Goal: Task Accomplishment & Management: Manage account settings

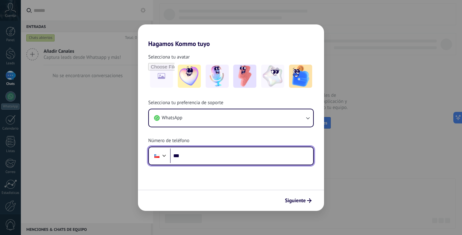
click at [226, 151] on input "***" at bounding box center [241, 155] width 143 height 15
type input "**********"
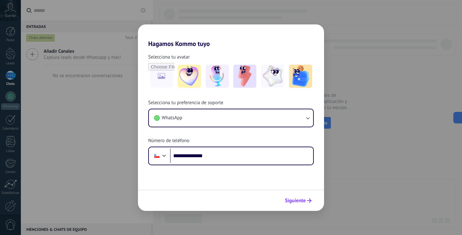
click at [303, 201] on span "Siguiente" at bounding box center [295, 200] width 21 height 4
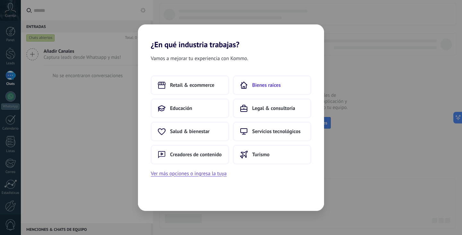
click at [266, 77] on button "Bienes raíces" at bounding box center [272, 84] width 78 height 19
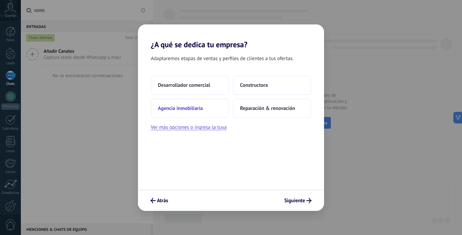
click at [216, 106] on button "Agencia inmobiliaria" at bounding box center [190, 108] width 78 height 19
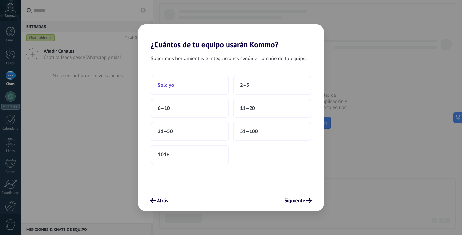
click at [210, 85] on button "Solo yo" at bounding box center [190, 84] width 78 height 19
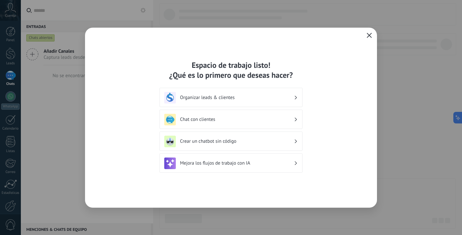
click at [259, 98] on h3 "Organizar leads & clientes" at bounding box center [237, 97] width 114 height 6
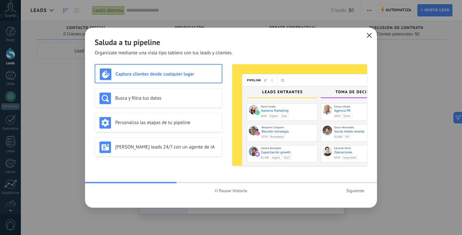
click at [355, 191] on span "Siguiente" at bounding box center [355, 190] width 18 height 4
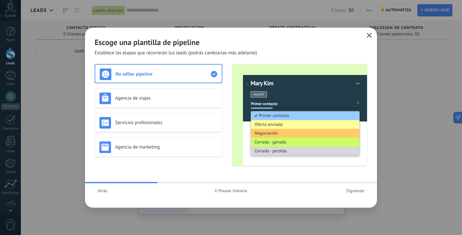
click at [349, 188] on span "Siguiente" at bounding box center [355, 190] width 18 height 4
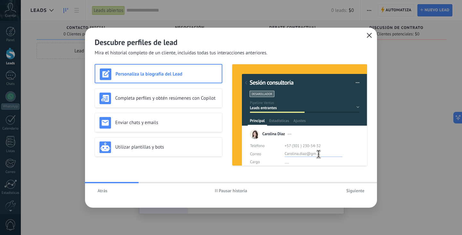
click at [350, 188] on span "Siguiente" at bounding box center [355, 190] width 18 height 4
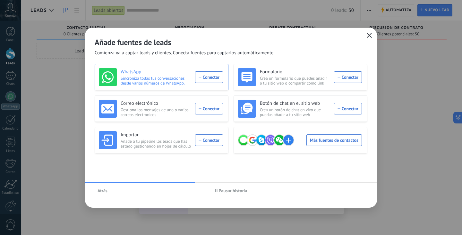
click at [205, 75] on div "WhatsApp Sincroniza todas tus conversaciones desde varios números de WhatsApp. …" at bounding box center [161, 77] width 124 height 18
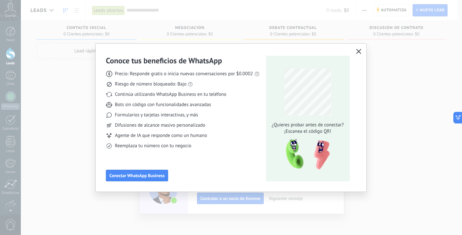
drag, startPoint x: 189, startPoint y: 58, endPoint x: 218, endPoint y: 13, distance: 53.3
click at [186, 56] on h3 "Conoce tus beneficios de WhatsApp" at bounding box center [164, 61] width 116 height 10
click at [134, 168] on div "Conoce tus beneficios de WhatsApp Precio: Responde gratis o inicia nuevas conve…" at bounding box center [183, 118] width 154 height 125
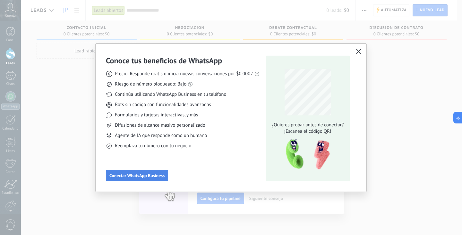
click at [135, 173] on span "Conectar WhatsApp Business" at bounding box center [136, 175] width 55 height 4
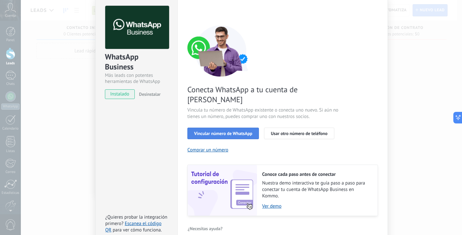
click at [245, 131] on span "Vincular número de WhatsApp" at bounding box center [223, 133] width 58 height 4
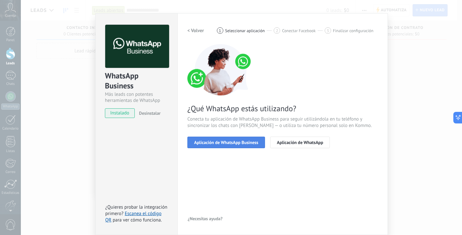
click at [252, 141] on span "Aplicación de WhatsApp Business" at bounding box center [226, 142] width 64 height 4
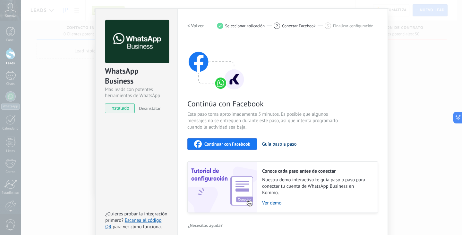
scroll to position [20, 0]
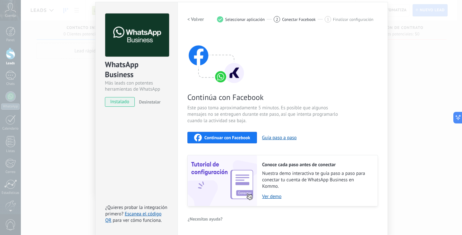
drag, startPoint x: 180, startPoint y: 27, endPoint x: 180, endPoint y: 34, distance: 7.1
click at [180, 34] on div "Configuraciones Autorizaciones This tab logs the users who have granted integra…" at bounding box center [282, 118] width 211 height 233
drag, startPoint x: 286, startPoint y: 45, endPoint x: 277, endPoint y: 46, distance: 9.7
click at [277, 46] on div "Continúa con Facebook Este paso toma aproximadamente 5 minutos. Es posible que …" at bounding box center [282, 119] width 191 height 173
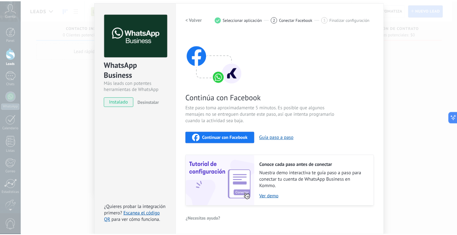
scroll to position [0, 0]
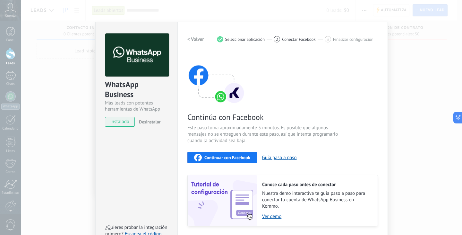
click at [293, 40] on span "Conectar Facebook" at bounding box center [299, 39] width 34 height 5
click at [274, 39] on div "2" at bounding box center [277, 39] width 6 height 6
click at [325, 37] on div "3" at bounding box center [328, 39] width 6 height 6
click at [252, 37] on span "Seleccionar aplicación" at bounding box center [245, 39] width 40 height 5
drag, startPoint x: 225, startPoint y: 21, endPoint x: 212, endPoint y: 23, distance: 13.0
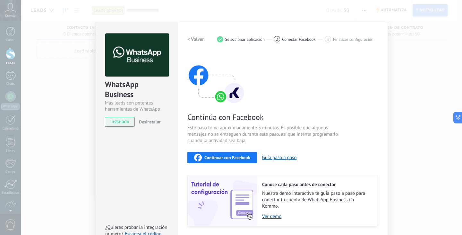
drag, startPoint x: 212, startPoint y: 23, endPoint x: 197, endPoint y: 27, distance: 15.6
click at [197, 27] on div "Configuraciones Autorizaciones This tab logs the users who have granted integra…" at bounding box center [282, 138] width 211 height 233
click at [244, 150] on div "Continúa con Facebook Este paso toma aproximadamente 5 minutos. Es posible que …" at bounding box center [282, 139] width 191 height 173
click at [243, 155] on span "Continuar con Facebook" at bounding box center [227, 157] width 46 height 4
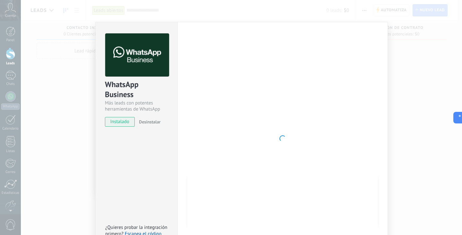
click at [406, 112] on div "WhatsApp Business Más leads con potentes herramientas de WhatsApp instalado Des…" at bounding box center [241, 117] width 441 height 235
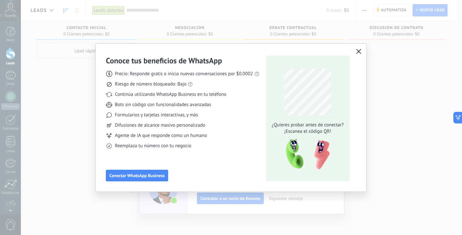
click at [357, 49] on icon "button" at bounding box center [358, 51] width 5 height 5
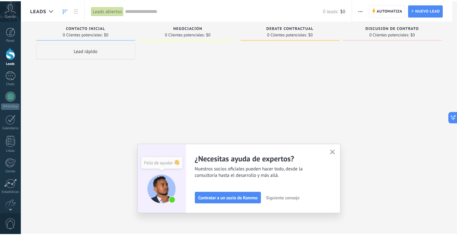
scroll to position [32, 0]
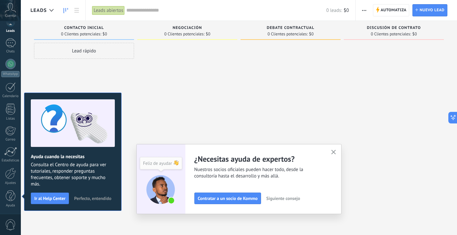
click at [338, 152] on button "button" at bounding box center [334, 152] width 8 height 9
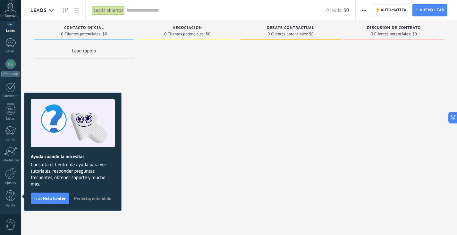
click at [95, 197] on span "Perfecto, entendido" at bounding box center [92, 198] width 37 height 4
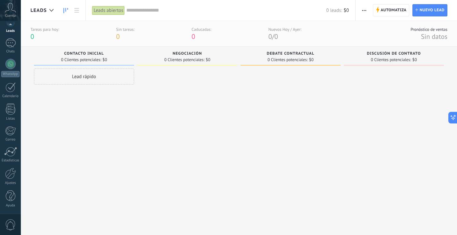
drag, startPoint x: 155, startPoint y: 84, endPoint x: 147, endPoint y: 87, distance: 8.6
click at [147, 87] on div at bounding box center [187, 143] width 100 height 151
click at [9, 67] on div at bounding box center [10, 68] width 10 height 10
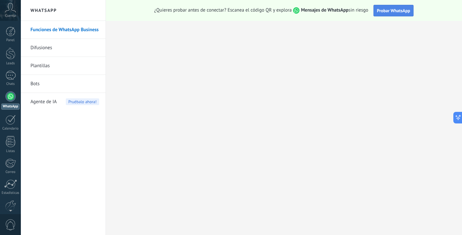
click at [389, 8] on span "Probar WhatsApp" at bounding box center [393, 11] width 33 height 6
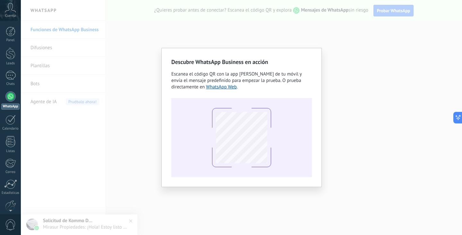
click at [294, 36] on div "Descubre WhatsApp Business en acción Escanea el código QR con la app de cámara …" at bounding box center [241, 117] width 441 height 235
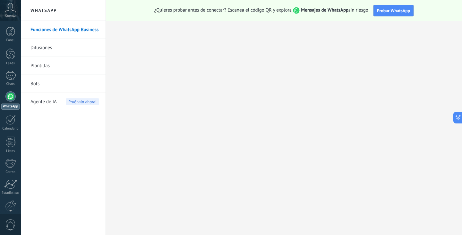
click at [78, 34] on link "Funciones de WhatsApp Business" at bounding box center [64, 30] width 69 height 18
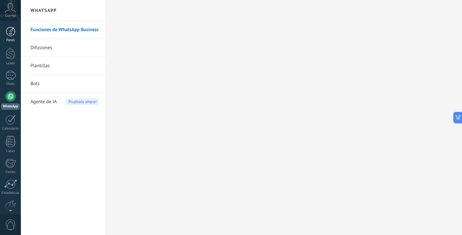
click at [12, 29] on div at bounding box center [11, 32] width 10 height 10
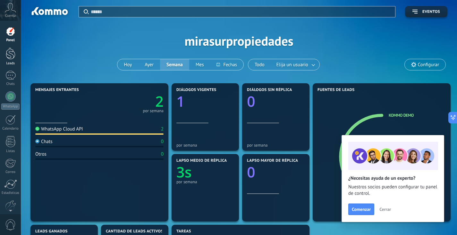
click at [13, 50] on div at bounding box center [11, 53] width 10 height 12
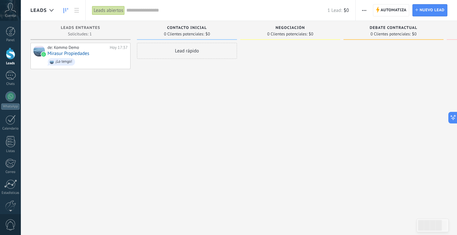
click at [142, 90] on div "Lead rápido" at bounding box center [187, 118] width 100 height 151
click at [105, 54] on div "de: Kommo Demo Hoy 17:37 Mirasur Propiedades ¡Lo tengo!" at bounding box center [87, 56] width 80 height 22
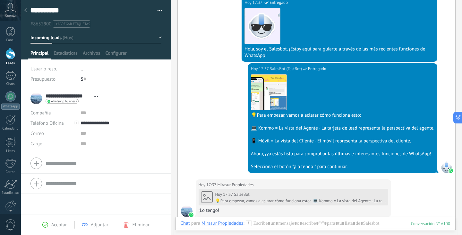
scroll to position [225, 0]
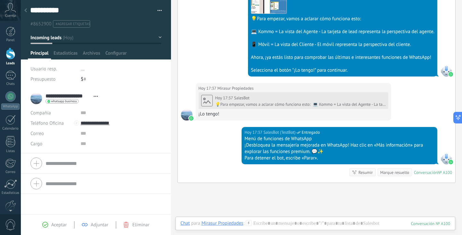
drag, startPoint x: 214, startPoint y: 39, endPoint x: 207, endPoint y: 35, distance: 7.8
click at [207, 35] on div "Hoy 17:37 SalesBot (TestBot) Entregado Descargar 💡Para empezar, vamos a aclarar…" at bounding box center [317, 25] width 278 height 116
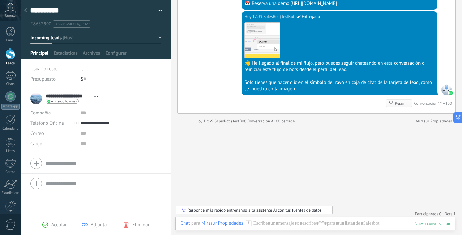
scroll to position [744, 0]
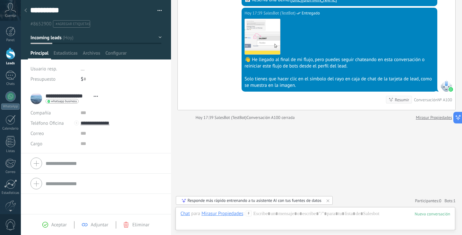
drag, startPoint x: 223, startPoint y: 32, endPoint x: 231, endPoint y: 0, distance: 32.9
click at [218, 32] on div "Hoy 17:39 SalesBot (TestBot) Entregado Descargar 👋 He llegado al final de mi fl…" at bounding box center [317, 59] width 278 height 102
drag, startPoint x: 234, startPoint y: 91, endPoint x: 201, endPoint y: 70, distance: 38.6
drag, startPoint x: 201, startPoint y: 70, endPoint x: 191, endPoint y: 57, distance: 16.2
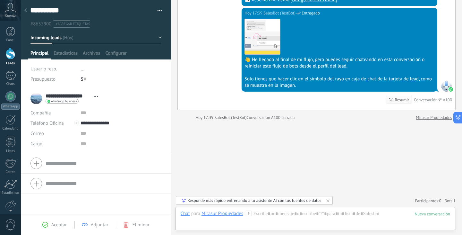
click at [199, 69] on div "Hoy 17:39 SalesBot (TestBot) Entregado Descargar 👋 He llegado al final de mi fl…" at bounding box center [317, 59] width 278 height 102
drag, startPoint x: 179, startPoint y: 36, endPoint x: 185, endPoint y: 30, distance: 9.1
drag, startPoint x: 185, startPoint y: 30, endPoint x: 195, endPoint y: 6, distance: 25.6
click at [185, 30] on div "Hoy 17:39 SalesBot (TestBot) Entregado Descargar 👋 He llegado al final de mi fl…" at bounding box center [317, 59] width 278 height 102
click at [12, 74] on div "1" at bounding box center [10, 75] width 10 height 9
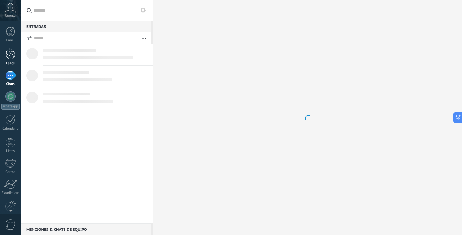
click at [10, 55] on div at bounding box center [11, 53] width 10 height 12
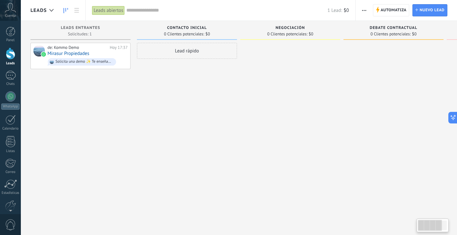
drag, startPoint x: 179, startPoint y: 86, endPoint x: 151, endPoint y: 86, distance: 28.2
click at [151, 86] on div "Lead rápido" at bounding box center [187, 118] width 100 height 151
drag, startPoint x: 152, startPoint y: 21, endPoint x: 97, endPoint y: 38, distance: 57.4
click at [133, 25] on div "Leads Entrantes Solicitudes: 1 0 0 0 1 0 0 0 1 de: Kommo Demo Hoy 17:37 Mirasur…" at bounding box center [83, 107] width 107 height 173
click at [71, 57] on span "Solicita una demo ✨ Te enseñamos cómo funciona en directo 🎥." at bounding box center [87, 62] width 80 height 10
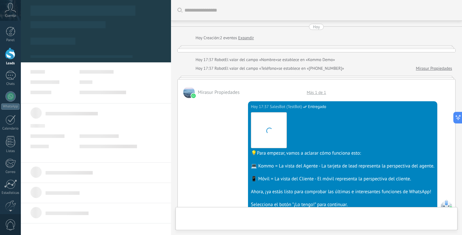
type textarea "**********"
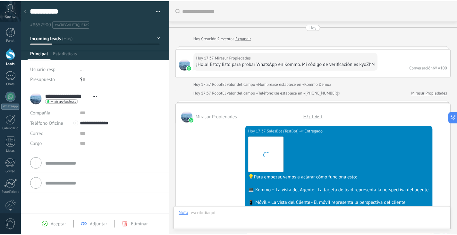
scroll to position [10, 0]
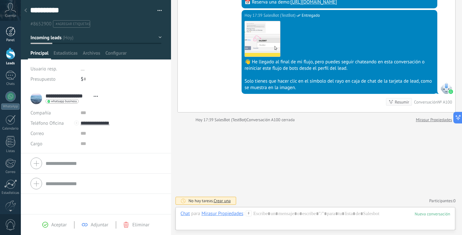
click at [15, 34] on link "Panel" at bounding box center [10, 35] width 21 height 16
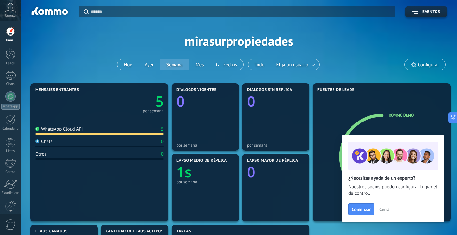
click at [386, 209] on span "Cerrar" at bounding box center [386, 209] width 12 height 4
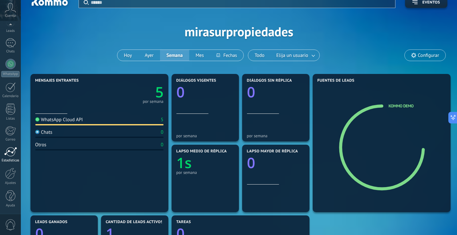
scroll to position [64, 0]
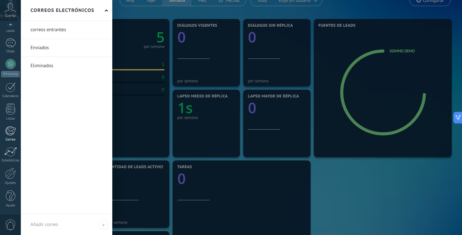
click at [10, 131] on div at bounding box center [10, 131] width 11 height 10
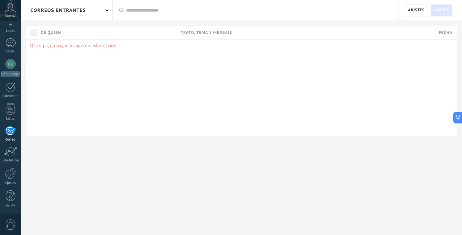
drag, startPoint x: 158, startPoint y: 60, endPoint x: 160, endPoint y: 59, distance: 3.3
drag, startPoint x: 160, startPoint y: 59, endPoint x: 171, endPoint y: 17, distance: 42.8
drag, startPoint x: 171, startPoint y: 17, endPoint x: 93, endPoint y: 69, distance: 93.7
click at [149, 30] on div "De quien" at bounding box center [108, 32] width 140 height 13
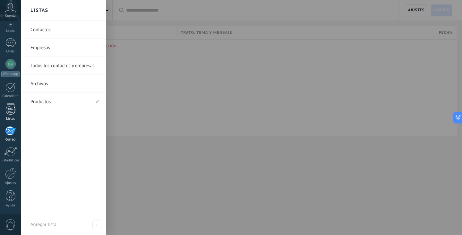
click at [4, 109] on link "Listas" at bounding box center [10, 111] width 21 height 17
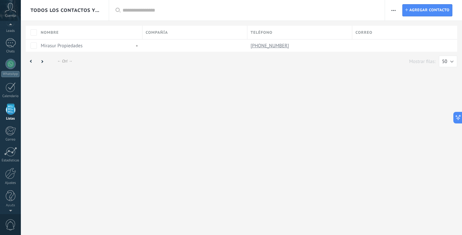
scroll to position [17, 0]
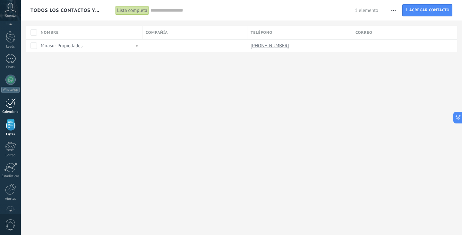
click at [11, 99] on div at bounding box center [10, 103] width 10 height 10
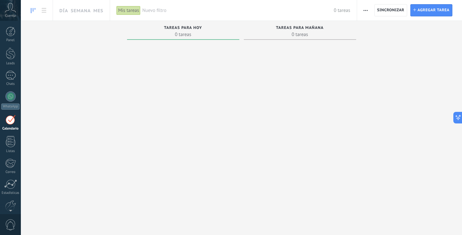
drag, startPoint x: 213, startPoint y: 33, endPoint x: 212, endPoint y: 30, distance: 3.4
click at [212, 30] on div "Tareas para hoy" at bounding box center [183, 28] width 106 height 5
click at [12, 39] on div "Panel" at bounding box center [10, 40] width 19 height 4
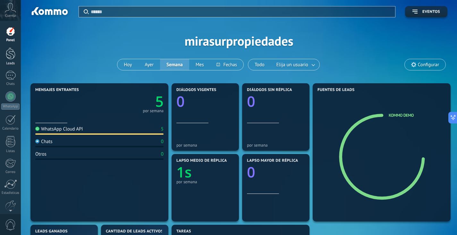
click at [11, 47] on div at bounding box center [11, 53] width 10 height 12
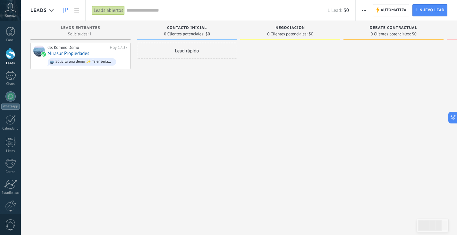
click at [205, 98] on div "Lead rápido" at bounding box center [187, 118] width 100 height 151
drag, startPoint x: 194, startPoint y: 82, endPoint x: 189, endPoint y: 82, distance: 4.8
click at [189, 82] on div "Lead rápido" at bounding box center [187, 118] width 100 height 151
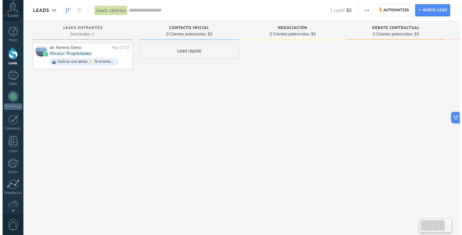
scroll to position [0, 1]
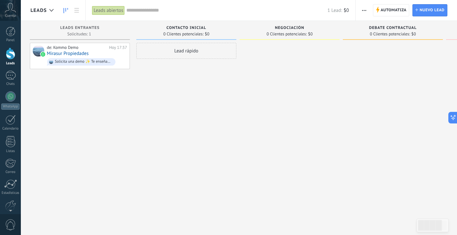
drag, startPoint x: 157, startPoint y: 23, endPoint x: 41, endPoint y: 11, distance: 115.8
click at [41, 11] on span "Leads" at bounding box center [38, 10] width 16 height 6
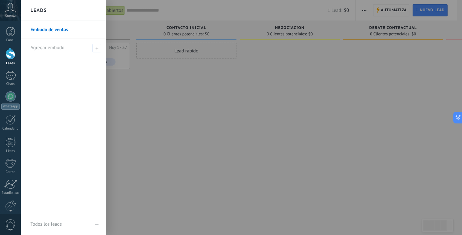
drag, startPoint x: 230, startPoint y: 91, endPoint x: 177, endPoint y: 82, distance: 54.0
click at [177, 82] on div at bounding box center [252, 117] width 462 height 235
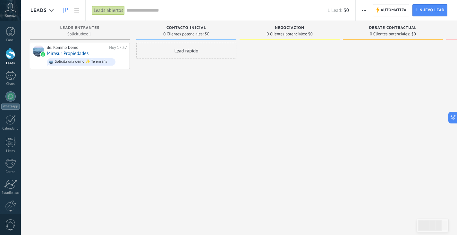
drag, startPoint x: 265, startPoint y: 55, endPoint x: 286, endPoint y: 5, distance: 53.9
click at [264, 54] on div at bounding box center [290, 118] width 100 height 151
click at [47, 11] on div at bounding box center [51, 10] width 11 height 13
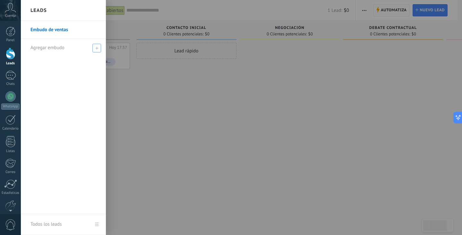
click at [72, 45] on div "Agregar embudo" at bounding box center [64, 48] width 69 height 18
type input "**********"
click at [98, 54] on div "**********" at bounding box center [64, 48] width 69 height 18
click at [99, 46] on span at bounding box center [98, 48] width 6 height 4
click at [70, 52] on input "text" at bounding box center [60, 48] width 60 height 10
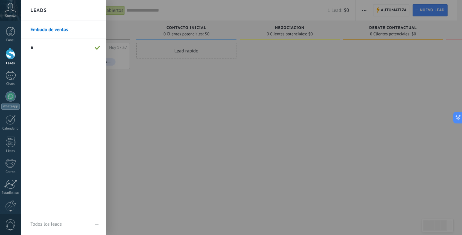
type input "**********"
click at [96, 47] on span at bounding box center [98, 48] width 6 height 4
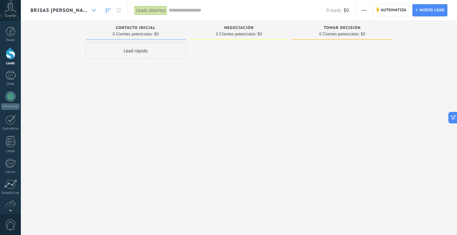
click at [93, 13] on div at bounding box center [94, 10] width 11 height 13
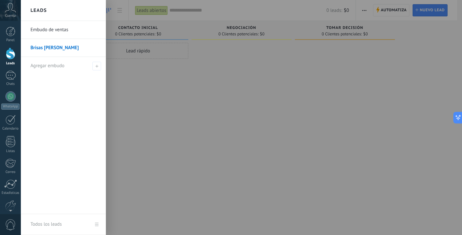
click at [78, 30] on link "Embudo de ventas" at bounding box center [64, 30] width 69 height 18
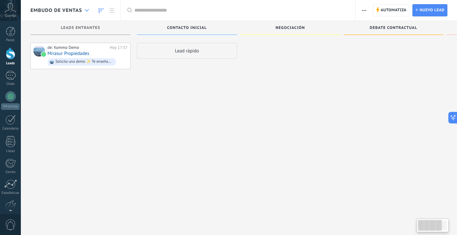
click at [86, 7] on div at bounding box center [87, 10] width 11 height 13
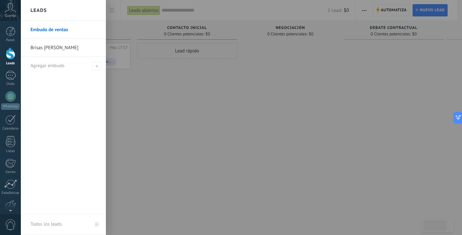
click at [65, 49] on link "Brisas [PERSON_NAME]" at bounding box center [64, 48] width 69 height 18
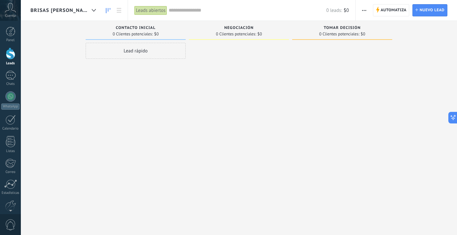
click at [366, 10] on use "button" at bounding box center [364, 10] width 4 height 1
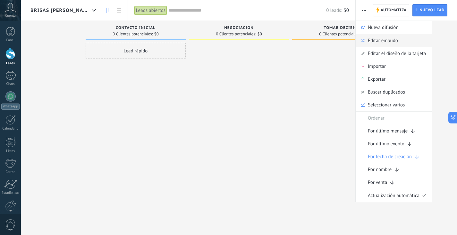
click at [386, 42] on span "Editar embudo" at bounding box center [383, 40] width 30 height 13
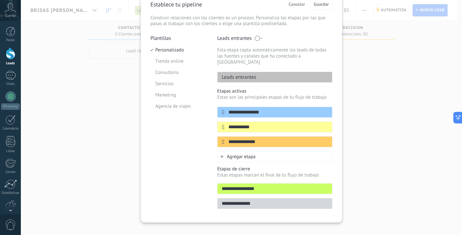
scroll to position [35, 0]
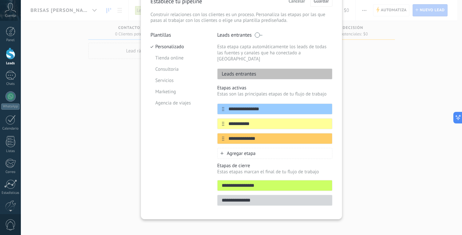
drag, startPoint x: 246, startPoint y: 51, endPoint x: 234, endPoint y: 43, distance: 14.3
click at [234, 43] on div "Leads entrantes Esta etapa capta automáticamente los leads de todas las fuentes…" at bounding box center [274, 55] width 115 height 47
drag, startPoint x: 215, startPoint y: 25, endPoint x: 216, endPoint y: 8, distance: 17.1
click at [215, 25] on div "**********" at bounding box center [242, 102] width 182 height 214
click at [270, 106] on input "**********" at bounding box center [270, 109] width 93 height 7
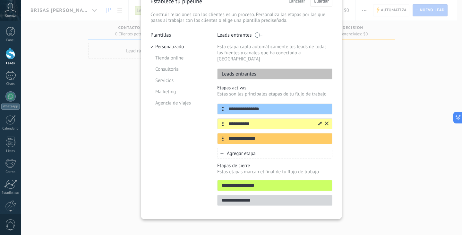
click at [283, 120] on input "**********" at bounding box center [270, 123] width 93 height 7
click at [278, 106] on input "**********" at bounding box center [270, 109] width 93 height 7
click at [254, 120] on input "**********" at bounding box center [270, 123] width 93 height 7
click at [238, 120] on input "**********" at bounding box center [270, 123] width 93 height 7
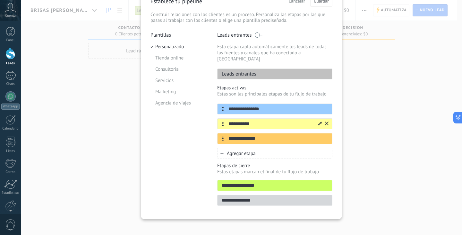
type input "*"
click at [242, 120] on input "**********" at bounding box center [270, 123] width 93 height 7
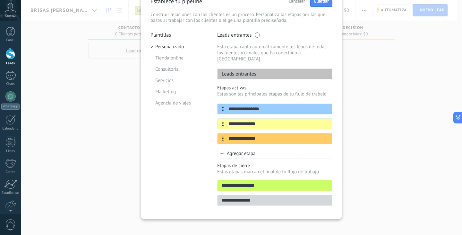
type input "**********"
drag, startPoint x: 260, startPoint y: 92, endPoint x: 247, endPoint y: 105, distance: 18.6
click at [246, 91] on p "Estas son las principales etapas de tu flujo de trabajo" at bounding box center [274, 94] width 115 height 6
click at [251, 135] on input "**********" at bounding box center [270, 138] width 93 height 7
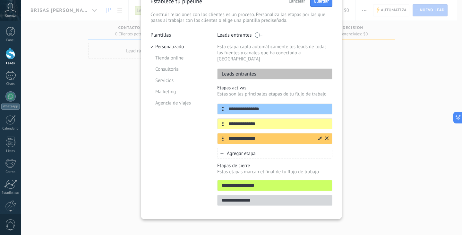
click at [251, 135] on input "**********" at bounding box center [270, 138] width 93 height 7
type input "**********"
drag, startPoint x: 245, startPoint y: 82, endPoint x: 241, endPoint y: 80, distance: 4.9
drag, startPoint x: 241, startPoint y: 80, endPoint x: 216, endPoint y: 54, distance: 35.9
drag, startPoint x: 216, startPoint y: 54, endPoint x: 211, endPoint y: 31, distance: 23.6
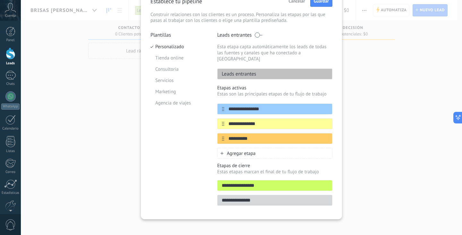
drag, startPoint x: 211, startPoint y: 31, endPoint x: 231, endPoint y: 3, distance: 35.2
click at [211, 27] on div "**********" at bounding box center [242, 102] width 182 height 214
click at [255, 168] on p "Estas etapas marcan el final de tu flujo de trabajo" at bounding box center [274, 171] width 115 height 6
click at [242, 162] on p "Etapas de cierre" at bounding box center [274, 165] width 115 height 6
click at [245, 182] on input "**********" at bounding box center [275, 185] width 115 height 7
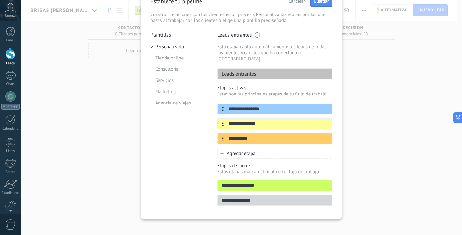
drag, startPoint x: 263, startPoint y: 184, endPoint x: 263, endPoint y: 175, distance: 9.0
click at [263, 184] on div "**********" at bounding box center [274, 185] width 115 height 11
drag, startPoint x: 262, startPoint y: 173, endPoint x: 265, endPoint y: 184, distance: 11.4
click at [265, 183] on div "**********" at bounding box center [274, 183] width 115 height 43
drag, startPoint x: 254, startPoint y: 197, endPoint x: 247, endPoint y: 172, distance: 26.4
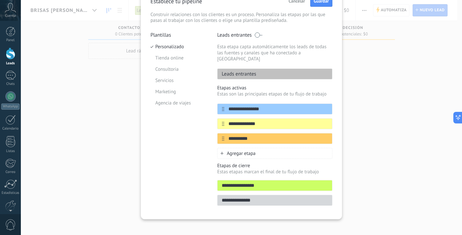
click at [252, 197] on input "**********" at bounding box center [275, 200] width 115 height 7
click at [246, 150] on span "Agregar etapa" at bounding box center [241, 153] width 29 height 6
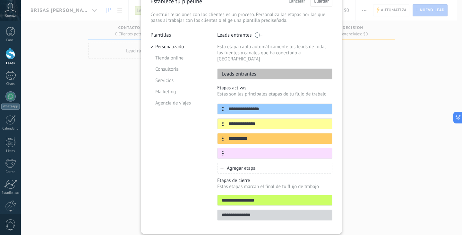
drag, startPoint x: 209, startPoint y: 77, endPoint x: 209, endPoint y: 73, distance: 4.8
drag, startPoint x: 209, startPoint y: 73, endPoint x: 212, endPoint y: 27, distance: 46.0
drag, startPoint x: 212, startPoint y: 27, endPoint x: 220, endPoint y: 2, distance: 25.5
click at [212, 27] on div "**********" at bounding box center [242, 109] width 182 height 229
click at [263, 150] on input "text" at bounding box center [270, 153] width 93 height 7
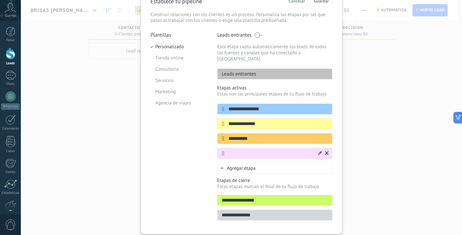
type input "*"
drag, startPoint x: 262, startPoint y: 149, endPoint x: 213, endPoint y: 148, distance: 49.1
click at [213, 148] on div "**********" at bounding box center [242, 128] width 182 height 192
type input "******"
click at [274, 162] on div "Agregar etapa" at bounding box center [274, 167] width 115 height 11
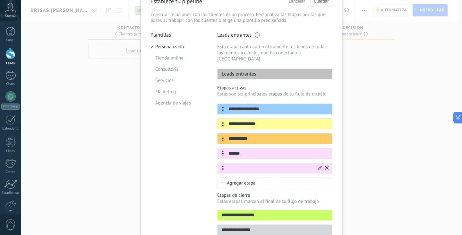
drag, startPoint x: 254, startPoint y: 161, endPoint x: 246, endPoint y: 162, distance: 7.8
click at [246, 165] on input "text" at bounding box center [270, 168] width 93 height 7
click at [232, 165] on input "text" at bounding box center [270, 168] width 93 height 7
type input "*"
click at [233, 180] on span "Agregar etapa" at bounding box center [241, 183] width 29 height 6
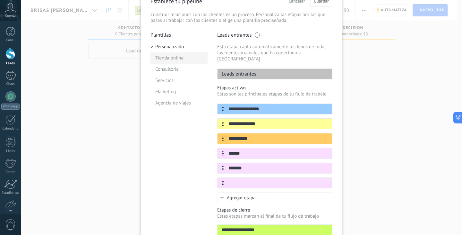
drag, startPoint x: 228, startPoint y: 175, endPoint x: 192, endPoint y: 57, distance: 122.9
click at [189, 170] on div "Plantillas Personalizado Tienda online Consultoria Servicios Marketing Agencia …" at bounding box center [179, 143] width 57 height 222
drag, startPoint x: 202, startPoint y: 77, endPoint x: 205, endPoint y: 74, distance: 3.9
drag, startPoint x: 205, startPoint y: 74, endPoint x: 210, endPoint y: 71, distance: 6.7
click at [206, 67] on div "**********" at bounding box center [242, 143] width 182 height 222
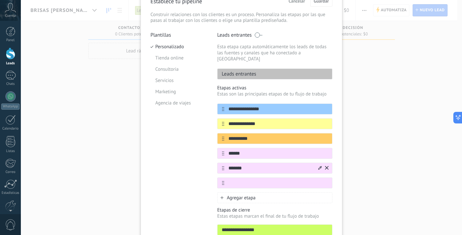
click at [238, 165] on input "*******" at bounding box center [270, 168] width 93 height 7
click at [239, 165] on input "*******" at bounding box center [270, 168] width 93 height 7
click at [246, 179] on input "text" at bounding box center [270, 182] width 93 height 7
click at [237, 165] on input "*******" at bounding box center [270, 168] width 93 height 7
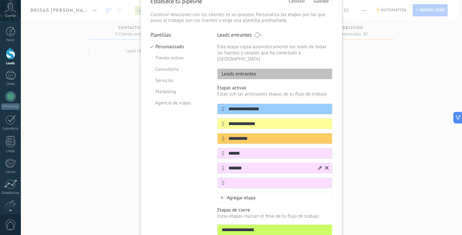
paste input "*******"
type input "**********"
click at [237, 169] on div "**********" at bounding box center [274, 145] width 115 height 85
click at [237, 171] on div "**********" at bounding box center [274, 145] width 115 height 85
click at [237, 177] on div at bounding box center [274, 182] width 115 height 11
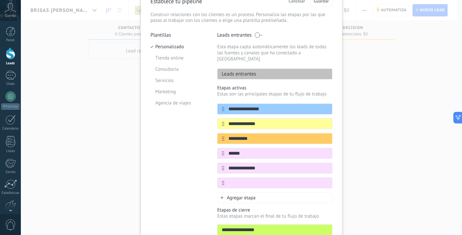
click at [235, 183] on div "**********" at bounding box center [274, 144] width 115 height 118
click at [236, 179] on input "text" at bounding box center [270, 182] width 93 height 7
paste input "*******"
type input "*******"
click at [239, 166] on input "**********" at bounding box center [270, 168] width 93 height 7
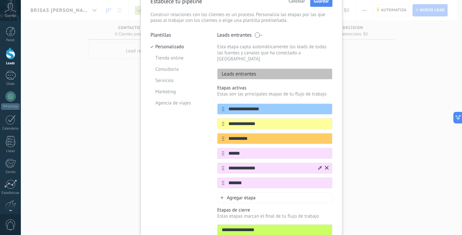
click at [239, 166] on input "**********" at bounding box center [270, 168] width 93 height 7
type input "*"
type input "**********"
click at [240, 195] on div "Agregar etapa" at bounding box center [274, 197] width 115 height 11
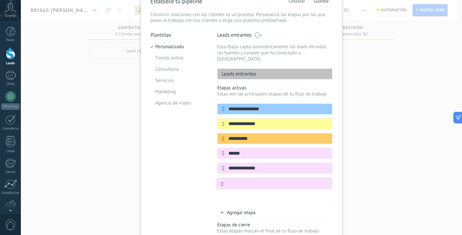
scroll to position [36, 0]
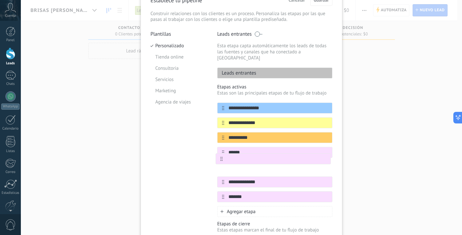
drag, startPoint x: 220, startPoint y: 194, endPoint x: 220, endPoint y: 158, distance: 35.6
click at [220, 158] on div "**********" at bounding box center [274, 151] width 115 height 99
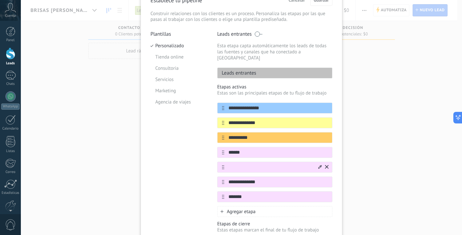
click at [268, 164] on input "text" at bounding box center [270, 167] width 93 height 7
drag, startPoint x: 253, startPoint y: 161, endPoint x: 236, endPoint y: 159, distance: 16.5
click at [236, 164] on input "**********" at bounding box center [270, 167] width 93 height 7
click at [237, 164] on input "**********" at bounding box center [270, 167] width 93 height 7
type input "*********"
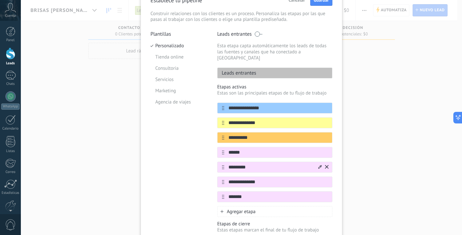
click at [320, 165] on icon at bounding box center [320, 167] width 4 height 4
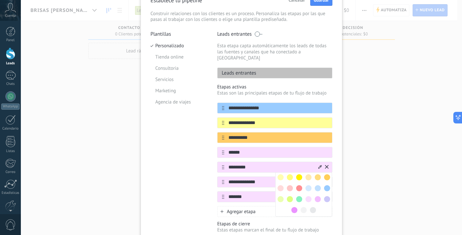
click at [327, 174] on span at bounding box center [327, 177] width 6 height 6
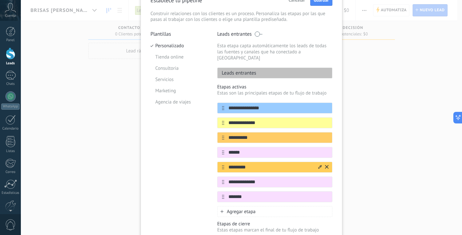
drag, startPoint x: 214, startPoint y: 90, endPoint x: 214, endPoint y: 78, distance: 11.9
click at [214, 78] on div "**********" at bounding box center [242, 149] width 182 height 237
drag, startPoint x: 214, startPoint y: 78, endPoint x: 215, endPoint y: 56, distance: 22.2
drag, startPoint x: 215, startPoint y: 56, endPoint x: 215, endPoint y: 50, distance: 5.8
click at [215, 56] on div "**********" at bounding box center [242, 149] width 182 height 237
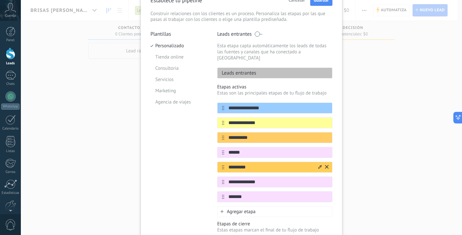
click at [301, 164] on input "*********" at bounding box center [270, 167] width 93 height 7
click at [272, 176] on div "**********" at bounding box center [274, 181] width 115 height 11
click at [272, 178] on input "**********" at bounding box center [270, 181] width 93 height 7
click at [214, 55] on div "**********" at bounding box center [242, 149] width 182 height 237
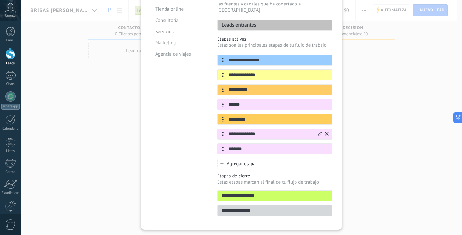
scroll to position [94, 0]
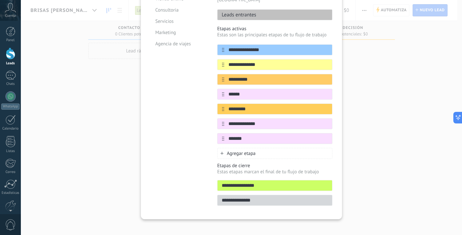
click at [280, 197] on input "**********" at bounding box center [275, 200] width 115 height 7
click at [263, 151] on div "Agregar etapa" at bounding box center [274, 153] width 115 height 11
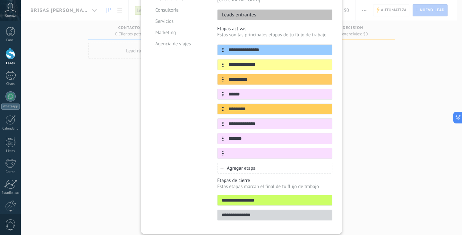
drag, startPoint x: 211, startPoint y: 73, endPoint x: 212, endPoint y: 29, distance: 44.0
drag, startPoint x: 212, startPoint y: 29, endPoint x: 212, endPoint y: 21, distance: 8.7
click at [212, 20] on div "**********" at bounding box center [242, 98] width 182 height 251
click at [278, 76] on input "**********" at bounding box center [270, 79] width 93 height 7
click at [318, 77] on icon at bounding box center [320, 79] width 4 height 4
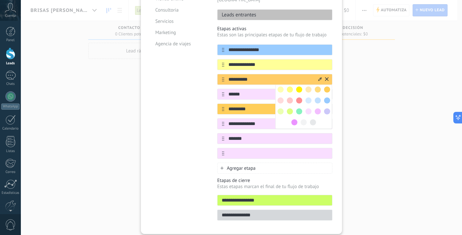
click at [298, 97] on span at bounding box center [299, 100] width 6 height 6
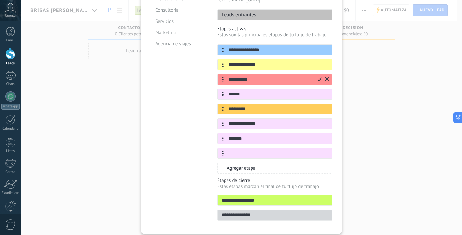
click at [254, 96] on div "**********" at bounding box center [274, 101] width 115 height 114
click at [293, 103] on div "*********" at bounding box center [274, 108] width 115 height 11
click at [0, 0] on icon at bounding box center [0, 0] width 0 height 0
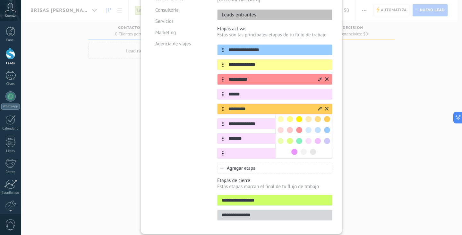
click at [297, 127] on span at bounding box center [299, 130] width 6 height 6
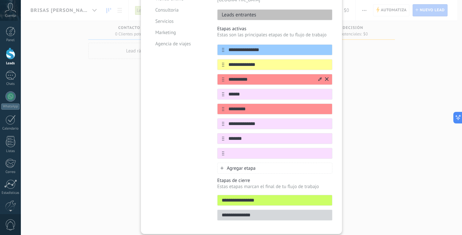
drag, startPoint x: 215, startPoint y: 37, endPoint x: 230, endPoint y: 0, distance: 40.2
click at [214, 36] on div "**********" at bounding box center [242, 98] width 182 height 251
click at [307, 120] on input "**********" at bounding box center [270, 123] width 93 height 7
click at [317, 45] on div at bounding box center [322, 50] width 11 height 10
click at [319, 92] on icon at bounding box center [320, 94] width 4 height 4
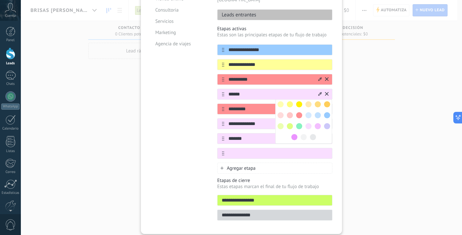
click at [298, 123] on span at bounding box center [299, 126] width 6 height 6
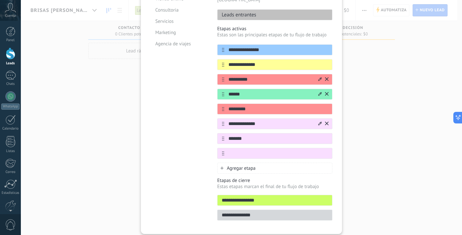
click at [251, 118] on div "**********" at bounding box center [274, 123] width 115 height 11
click at [320, 121] on div at bounding box center [320, 124] width 4 height 6
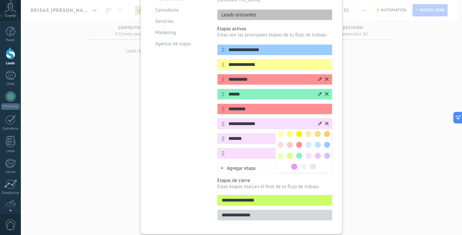
click at [299, 152] on span at bounding box center [299, 155] width 6 height 6
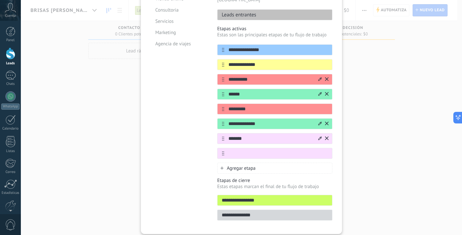
click at [257, 137] on div "*******" at bounding box center [274, 138] width 115 height 11
click at [319, 136] on icon at bounding box center [320, 138] width 4 height 4
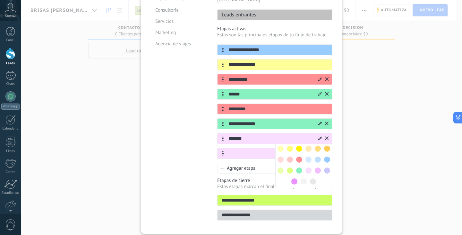
click at [301, 166] on div at bounding box center [299, 170] width 9 height 9
click at [300, 167] on span at bounding box center [299, 170] width 6 height 6
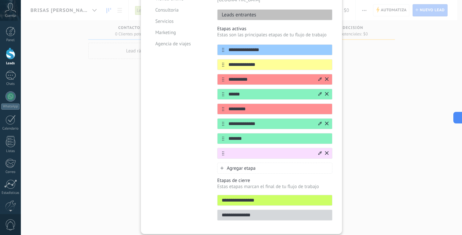
click at [276, 150] on input "text" at bounding box center [270, 153] width 93 height 7
drag, startPoint x: 275, startPoint y: 147, endPoint x: 269, endPoint y: 147, distance: 6.4
drag, startPoint x: 269, startPoint y: 147, endPoint x: 246, endPoint y: 148, distance: 22.8
click at [246, 150] on input "text" at bounding box center [270, 153] width 93 height 7
type input "*******"
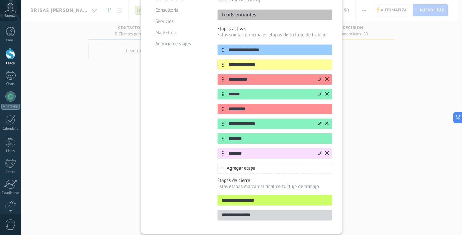
click at [319, 151] on icon at bounding box center [320, 153] width 4 height 4
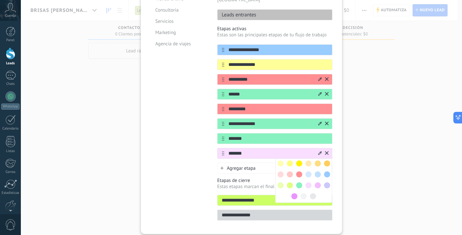
click at [301, 180] on div at bounding box center [299, 184] width 9 height 9
click at [300, 182] on span at bounding box center [299, 185] width 6 height 6
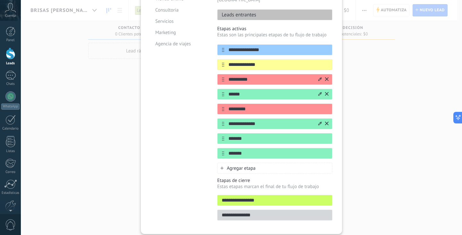
click at [261, 162] on div "Agregar etapa" at bounding box center [274, 167] width 115 height 11
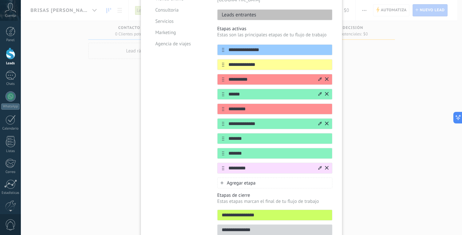
type input "*********"
click at [318, 166] on icon at bounding box center [320, 168] width 4 height 4
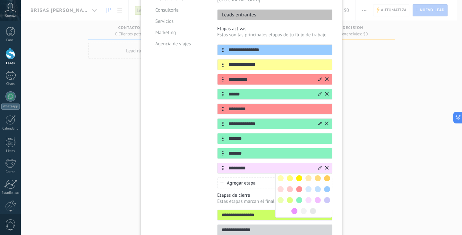
click at [299, 197] on span at bounding box center [299, 200] width 6 height 6
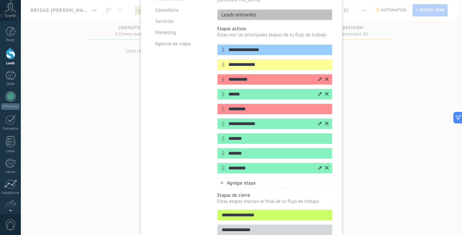
drag, startPoint x: 203, startPoint y: 94, endPoint x: 234, endPoint y: 23, distance: 76.7
click at [201, 92] on div "Plantillas Personalizado Tienda online Consultoria Servicios Marketing Agencia …" at bounding box center [179, 106] width 57 height 266
drag, startPoint x: 203, startPoint y: 88, endPoint x: 233, endPoint y: 15, distance: 78.6
click at [201, 88] on div "Plantillas Personalizado Tienda online Consultoria Servicios Marketing Agencia …" at bounding box center [179, 106] width 57 height 266
click at [234, 180] on span "Agregar etapa" at bounding box center [241, 183] width 29 height 6
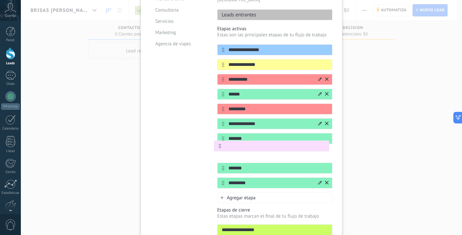
drag, startPoint x: 223, startPoint y: 177, endPoint x: 220, endPoint y: 144, distance: 33.5
click at [220, 144] on div "**********" at bounding box center [274, 116] width 115 height 144
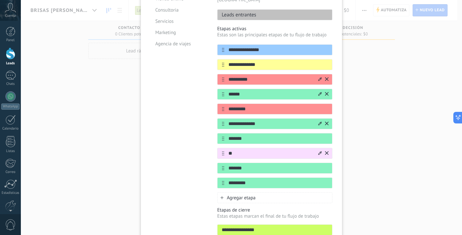
type input "*"
type input "**********"
click at [319, 151] on icon at bounding box center [320, 153] width 4 height 4
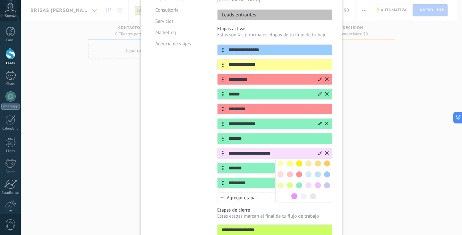
click at [324, 160] on span at bounding box center [327, 163] width 6 height 6
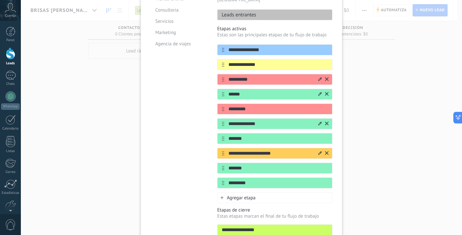
drag, startPoint x: 214, startPoint y: 88, endPoint x: 209, endPoint y: 88, distance: 5.8
click at [209, 88] on div "**********" at bounding box center [242, 113] width 182 height 281
click at [321, 148] on div at bounding box center [322, 153] width 11 height 10
click at [0, 0] on icon at bounding box center [0, 0] width 0 height 0
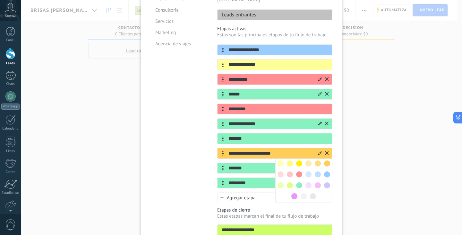
click at [289, 160] on span at bounding box center [290, 163] width 6 height 6
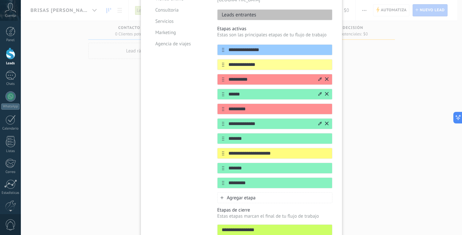
drag, startPoint x: 204, startPoint y: 88, endPoint x: 203, endPoint y: 63, distance: 24.7
click at [203, 63] on div "Plantillas Personalizado Tienda online Consultoria Servicios Marketing Agencia …" at bounding box center [179, 113] width 57 height 281
click at [319, 121] on icon at bounding box center [320, 123] width 4 height 4
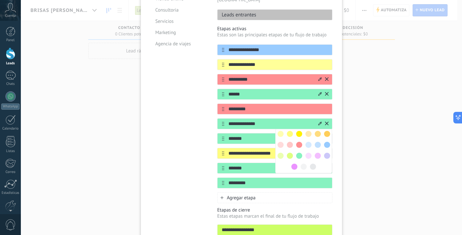
click at [289, 131] on span at bounding box center [290, 134] width 6 height 6
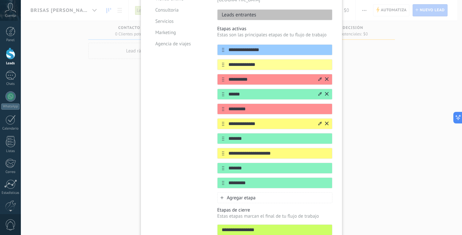
drag, startPoint x: 209, startPoint y: 74, endPoint x: 267, endPoint y: 1, distance: 93.4
click at [202, 73] on div "Plantillas Personalizado Tienda online Consultoria Servicios Marketing Agencia …" at bounding box center [179, 113] width 57 height 281
drag, startPoint x: 209, startPoint y: 100, endPoint x: 208, endPoint y: 93, distance: 7.8
click at [203, 99] on div "Plantillas Personalizado Tienda online Consultoria Servicios Marketing Agencia …" at bounding box center [179, 113] width 57 height 281
drag, startPoint x: 205, startPoint y: 78, endPoint x: 191, endPoint y: 81, distance: 14.7
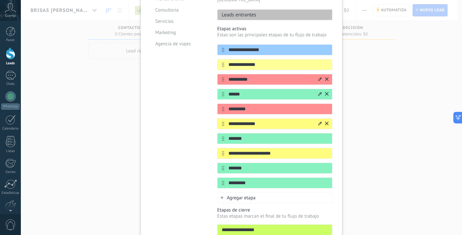
click at [191, 81] on div "Plantillas Personalizado Tienda online Consultoria Servicios Marketing Agencia …" at bounding box center [179, 113] width 57 height 281
drag, startPoint x: 207, startPoint y: 96, endPoint x: 232, endPoint y: 19, distance: 81.3
click at [183, 99] on div "Plantillas Personalizado Tienda online Consultoria Servicios Marketing Agencia …" at bounding box center [179, 113] width 57 height 281
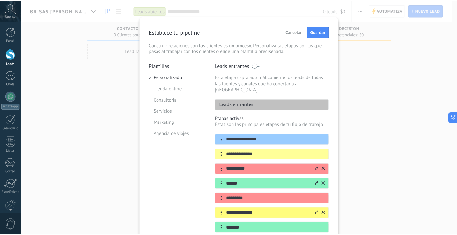
scroll to position [0, 0]
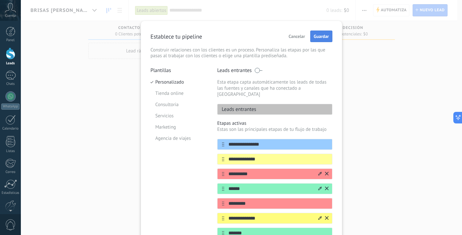
click at [323, 35] on span "Guardar" at bounding box center [321, 36] width 15 height 4
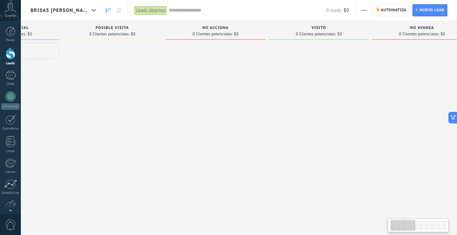
drag, startPoint x: 377, startPoint y: 45, endPoint x: 292, endPoint y: 44, distance: 85.4
click at [292, 44] on div at bounding box center [319, 118] width 100 height 151
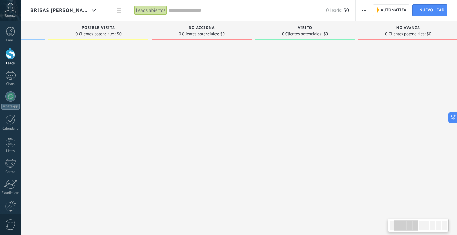
drag, startPoint x: 292, startPoint y: 44, endPoint x: 462, endPoint y: 44, distance: 170.1
click at [457, 44] on html ".abccls-1,.abccls-2{fill-rule:evenodd}.abccls-2{fill:#fff} .abfcls-1{fill:none}…" at bounding box center [228, 117] width 457 height 235
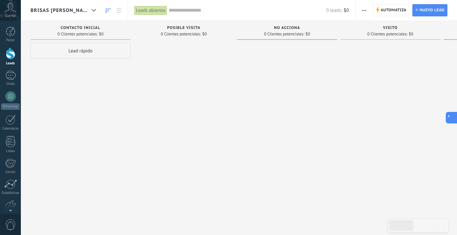
click at [455, 115] on button at bounding box center [452, 118] width 12 height 12
type textarea "**********"
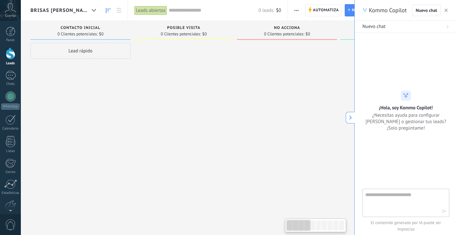
scroll to position [6, 0]
click at [446, 9] on icon "button" at bounding box center [446, 10] width 3 height 3
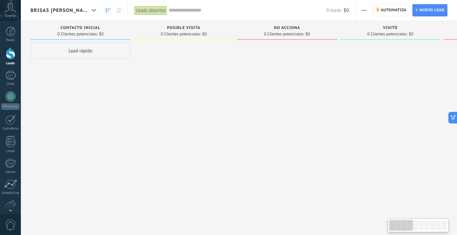
drag, startPoint x: 142, startPoint y: 91, endPoint x: 138, endPoint y: 91, distance: 3.9
drag, startPoint x: 138, startPoint y: 91, endPoint x: 128, endPoint y: 91, distance: 10.0
click at [128, 91] on div "Contacto inicial 0 Clientes potenciales: $0 Lead rápido" at bounding box center [79, 107] width 103 height 173
click at [81, 1] on div "Brisas [PERSON_NAME]" at bounding box center [64, 10] width 69 height 21
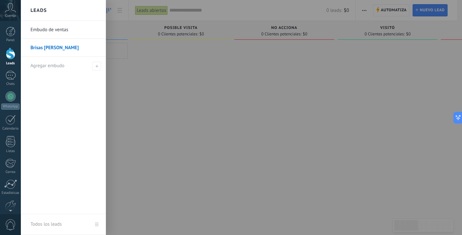
click at [136, 57] on div at bounding box center [252, 117] width 462 height 235
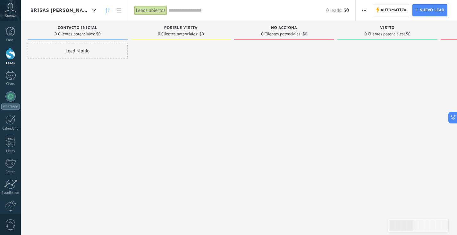
click at [102, 10] on div "Brisas [PERSON_NAME]" at bounding box center [66, 10] width 72 height 21
click at [92, 12] on div at bounding box center [94, 10] width 11 height 13
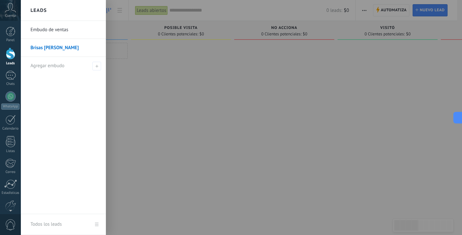
click at [111, 10] on div at bounding box center [252, 117] width 462 height 235
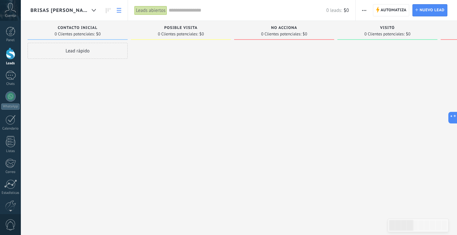
click at [123, 9] on link at bounding box center [119, 10] width 11 height 13
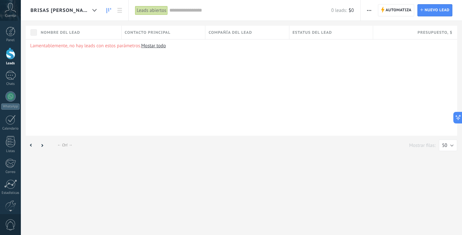
click at [106, 9] on link at bounding box center [108, 10] width 11 height 13
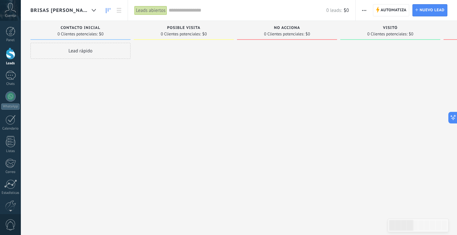
drag, startPoint x: 206, startPoint y: 58, endPoint x: 188, endPoint y: 57, distance: 18.0
drag, startPoint x: 188, startPoint y: 57, endPoint x: 166, endPoint y: 58, distance: 22.2
click at [166, 58] on div at bounding box center [178, 118] width 100 height 151
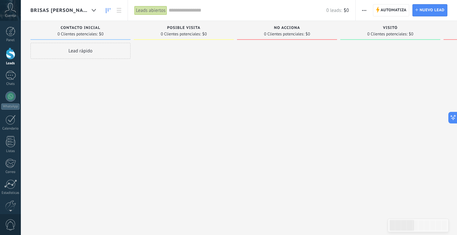
drag, startPoint x: 157, startPoint y: 81, endPoint x: 143, endPoint y: 81, distance: 14.1
click at [143, 81] on div at bounding box center [184, 118] width 100 height 151
click at [452, 117] on icon at bounding box center [451, 117] width 7 height 7
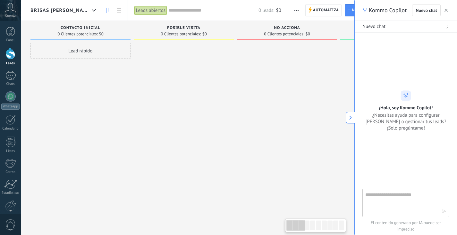
click at [419, 193] on textarea at bounding box center [402, 202] width 72 height 23
type textarea "**********"
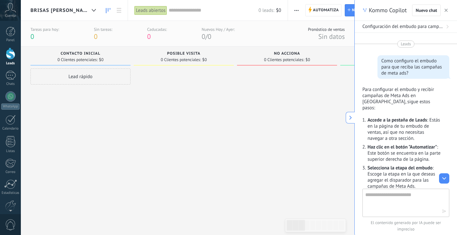
drag, startPoint x: 375, startPoint y: 59, endPoint x: 372, endPoint y: 57, distance: 4.0
drag, startPoint x: 372, startPoint y: 57, endPoint x: 359, endPoint y: 37, distance: 23.7
drag, startPoint x: 359, startPoint y: 37, endPoint x: 87, endPoint y: 91, distance: 277.8
drag, startPoint x: 87, startPoint y: 91, endPoint x: 40, endPoint y: 76, distance: 48.6
click at [52, 92] on div "Lead rápido" at bounding box center [80, 143] width 100 height 151
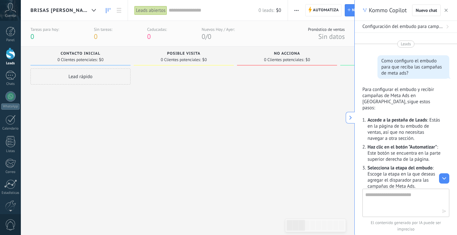
drag, startPoint x: 226, startPoint y: 99, endPoint x: 198, endPoint y: 85, distance: 30.4
drag, startPoint x: 198, startPoint y: 85, endPoint x: 145, endPoint y: 81, distance: 53.5
click at [145, 81] on div at bounding box center [179, 143] width 100 height 151
drag, startPoint x: 201, startPoint y: 100, endPoint x: 259, endPoint y: 101, distance: 58.1
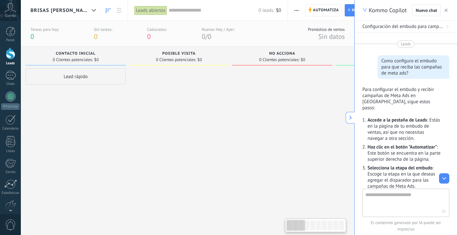
click at [336, 12] on span "Automatiza" at bounding box center [326, 10] width 26 height 12
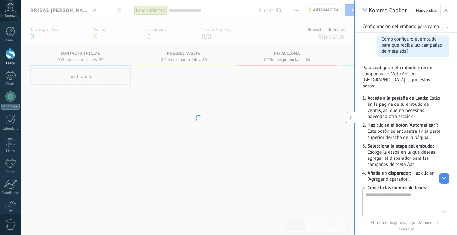
scroll to position [64, 0]
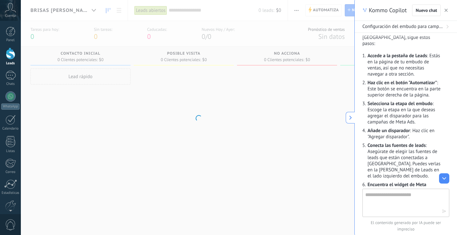
drag, startPoint x: 358, startPoint y: 65, endPoint x: 337, endPoint y: 52, distance: 25.7
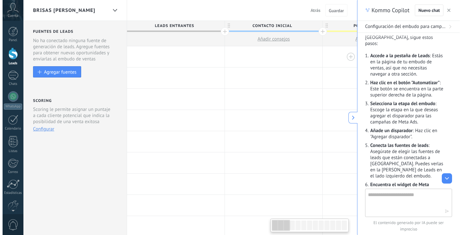
scroll to position [0, 1]
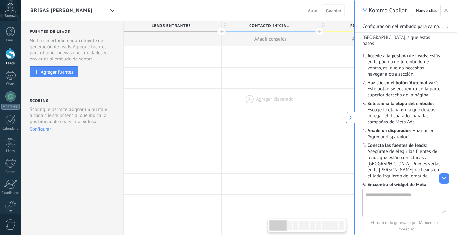
drag, startPoint x: 325, startPoint y: 50, endPoint x: 303, endPoint y: 102, distance: 56.6
click at [303, 102] on div at bounding box center [271, 99] width 98 height 21
click at [152, 55] on div at bounding box center [173, 56] width 98 height 21
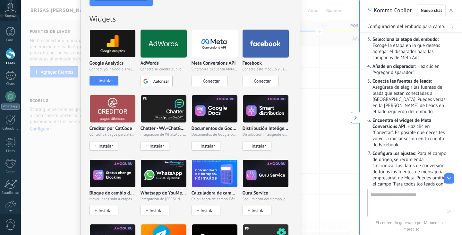
scroll to position [249, 0]
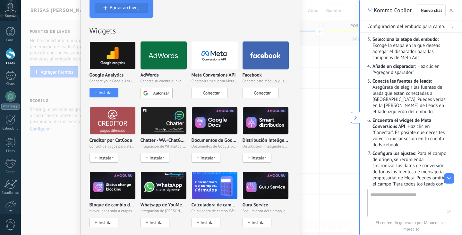
click at [203, 91] on span "Conectar" at bounding box center [211, 93] width 17 height 6
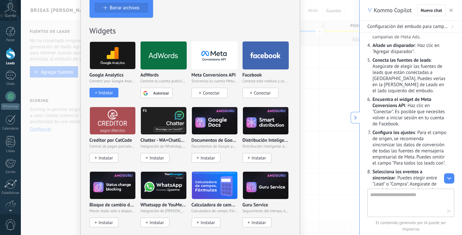
scroll to position [160, 0]
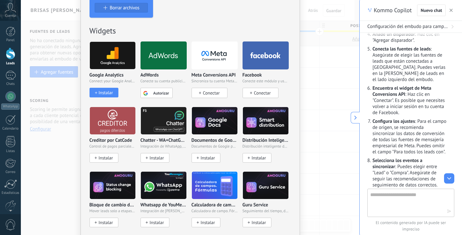
drag, startPoint x: 365, startPoint y: 65, endPoint x: 348, endPoint y: 64, distance: 17.1
drag, startPoint x: 348, startPoint y: 64, endPoint x: 310, endPoint y: 62, distance: 37.6
drag, startPoint x: 310, startPoint y: 62, endPoint x: 324, endPoint y: 54, distance: 16.1
click at [323, 54] on div "No hay resultados Salesbot Agente de IA Agregar tarea Agregar un lead Enviar co…" at bounding box center [190, 117] width 339 height 235
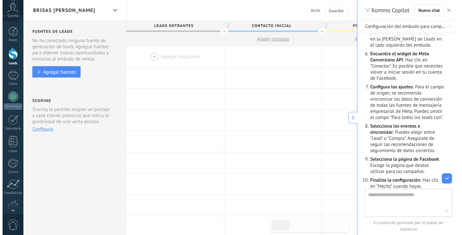
scroll to position [225, 0]
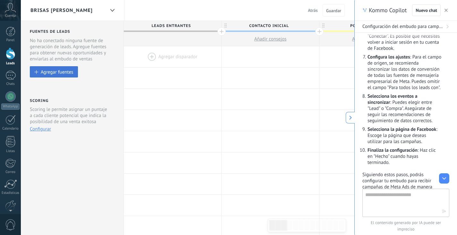
click at [59, 74] on div "Agregar fuentes" at bounding box center [57, 71] width 32 height 5
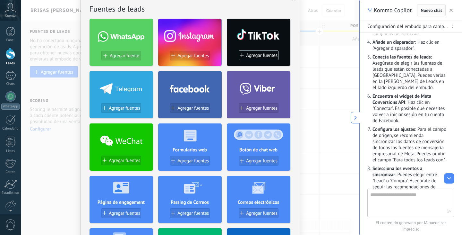
scroll to position [128, 0]
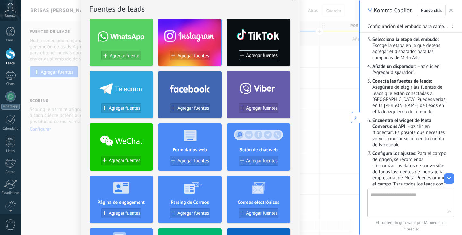
click at [348, 28] on div "No hay resultados Fuentes de leads Agregar fuente Agregar fuentes Agregar fuent…" at bounding box center [190, 117] width 339 height 235
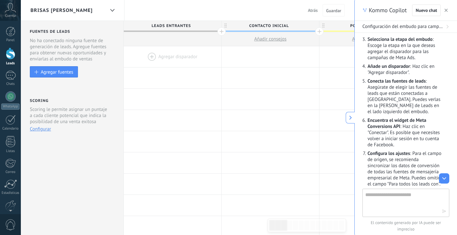
click at [169, 56] on div at bounding box center [173, 56] width 98 height 21
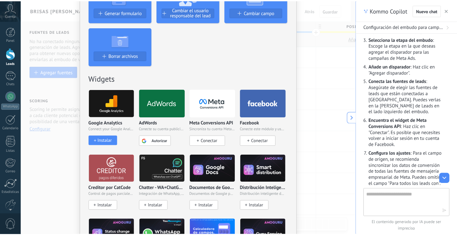
scroll to position [225, 0]
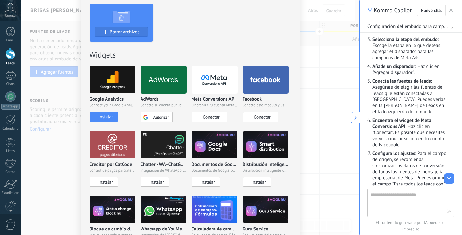
click at [209, 118] on span "Conectar" at bounding box center [211, 117] width 17 height 6
click at [208, 111] on div "Meta Conversions API Sincroniza tu cuenta Meta para mejorar tus anuncios Conect…" at bounding box center [215, 109] width 46 height 25
click at [217, 117] on span "Conectar" at bounding box center [211, 117] width 17 height 6
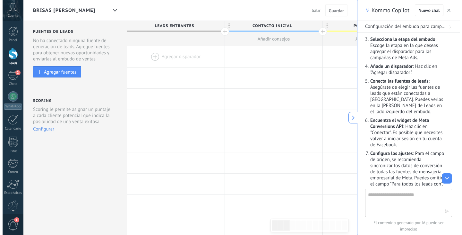
scroll to position [0, 1]
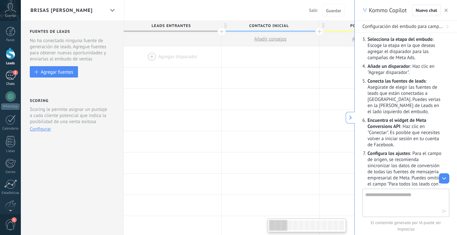
click at [7, 78] on div "2" at bounding box center [10, 75] width 10 height 9
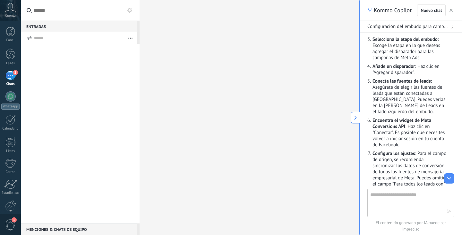
click at [14, 70] on span "2" at bounding box center [15, 72] width 5 height 5
click at [16, 53] on link "Leads" at bounding box center [10, 56] width 21 height 18
click at [13, 73] on span "2" at bounding box center [15, 72] width 5 height 5
click at [453, 8] on button "button" at bounding box center [451, 10] width 6 height 8
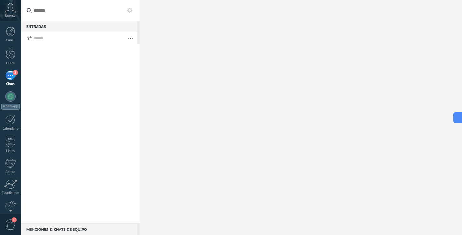
click at [164, 28] on div at bounding box center [301, 117] width 323 height 235
click at [17, 35] on link "Panel" at bounding box center [10, 35] width 21 height 16
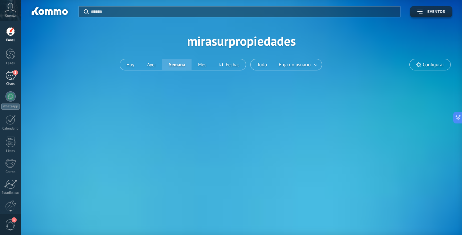
click at [8, 78] on div "2" at bounding box center [10, 75] width 10 height 9
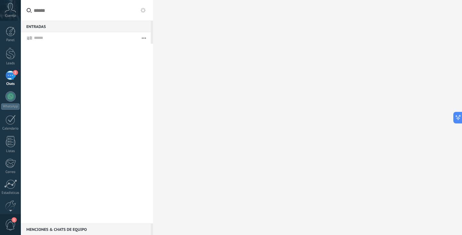
click at [115, 72] on div at bounding box center [87, 133] width 132 height 179
click at [148, 38] on button "button" at bounding box center [144, 38] width 14 height 12
click at [181, 30] on div at bounding box center [307, 117] width 309 height 235
click at [8, 52] on div at bounding box center [11, 53] width 10 height 12
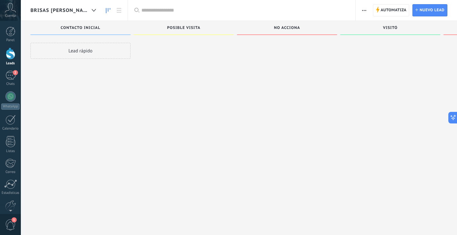
drag, startPoint x: 12, startPoint y: 69, endPoint x: 44, endPoint y: 41, distance: 43.0
click at [12, 69] on div "Panel Leads 2 Chats WhatsApp Clientes" at bounding box center [10, 137] width 21 height 220
click at [14, 82] on link "2 Chats" at bounding box center [10, 78] width 21 height 15
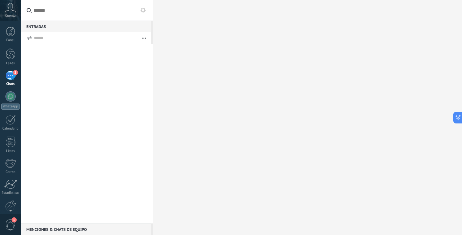
click at [145, 10] on use at bounding box center [143, 10] width 5 height 5
click at [146, 41] on button "button" at bounding box center [144, 38] width 14 height 12
click at [140, 94] on div "Más recientes" at bounding box center [122, 89] width 56 height 13
drag, startPoint x: 181, startPoint y: 32, endPoint x: 170, endPoint y: 33, distance: 10.9
click at [171, 32] on div at bounding box center [307, 117] width 309 height 235
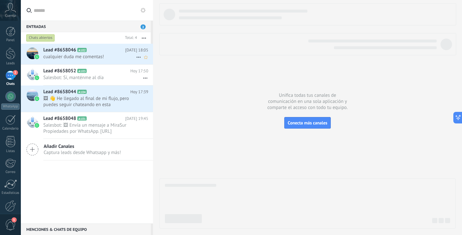
click at [116, 57] on span "cualquier duda me comentas!" at bounding box center [89, 57] width 93 height 6
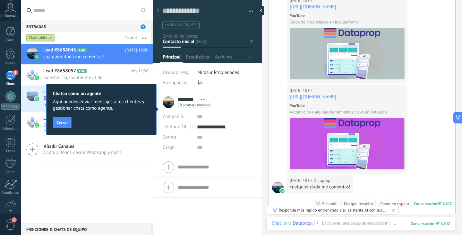
scroll to position [193, 0]
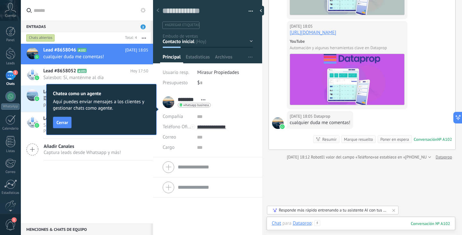
click at [333, 221] on div at bounding box center [361, 229] width 178 height 19
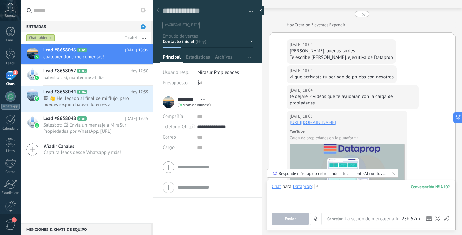
scroll to position [0, 0]
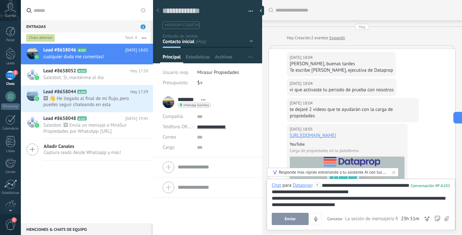
drag, startPoint x: 295, startPoint y: 216, endPoint x: 289, endPoint y: 215, distance: 6.2
click at [295, 216] on button "Enviar" at bounding box center [290, 218] width 37 height 12
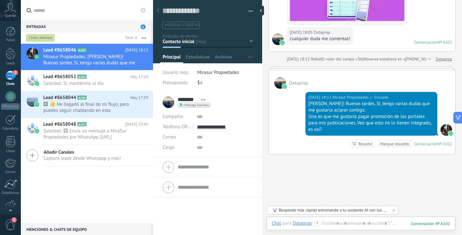
scroll to position [307, 0]
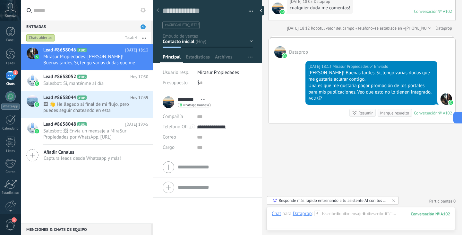
drag, startPoint x: 330, startPoint y: 145, endPoint x: 326, endPoint y: 146, distance: 4.0
drag, startPoint x: 326, startPoint y: 146, endPoint x: 315, endPoint y: 148, distance: 11.0
drag, startPoint x: 353, startPoint y: 96, endPoint x: 331, endPoint y: 153, distance: 61.6
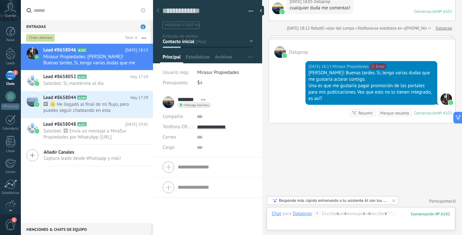
drag, startPoint x: 331, startPoint y: 153, endPoint x: 319, endPoint y: 155, distance: 11.7
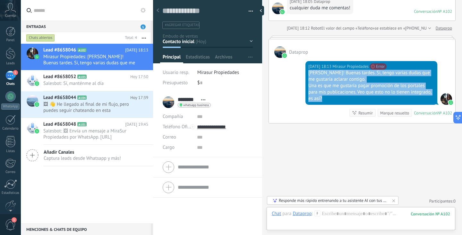
drag, startPoint x: 327, startPoint y: 99, endPoint x: 306, endPoint y: 72, distance: 33.4
click at [306, 72] on div "[DATE] 18:13 Mirasur Propiedades No se puede enviar tu mensaje. El destinatario…" at bounding box center [372, 83] width 132 height 44
copy div "[PERSON_NAME]! Buenas tardes. Si, tengo varias dudas que me gustaría aclarar co…"
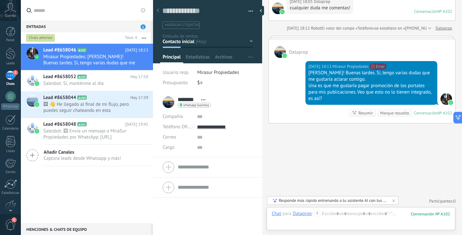
drag, startPoint x: 341, startPoint y: 171, endPoint x: 326, endPoint y: 164, distance: 16.4
drag, startPoint x: 326, startPoint y: 164, endPoint x: 313, endPoint y: 162, distance: 13.7
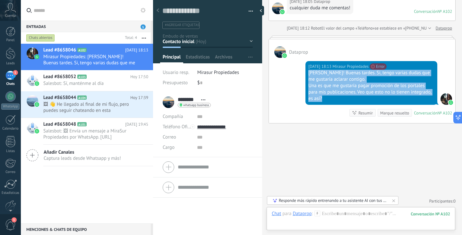
drag, startPoint x: 327, startPoint y: 100, endPoint x: 304, endPoint y: 72, distance: 36.0
click at [304, 72] on div "[DATE] 18:13 Mirasur Propiedades No se puede enviar tu mensaje. El destinatario…" at bounding box center [362, 90] width 186 height 65
copy div "[PERSON_NAME]! Buenas tardes. Si, tengo varias dudas que me gustaría aclarar co…"
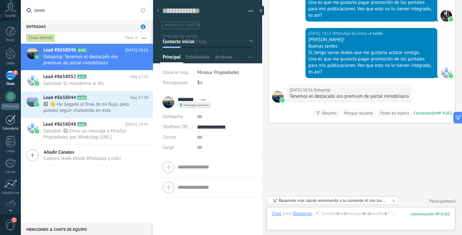
scroll to position [410, 0]
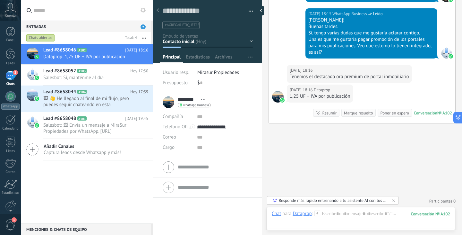
drag, startPoint x: 306, startPoint y: 153, endPoint x: 278, endPoint y: 163, distance: 29.9
drag, startPoint x: 278, startPoint y: 163, endPoint x: 262, endPoint y: 123, distance: 43.1
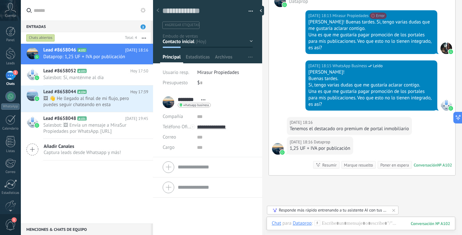
scroll to position [378, 0]
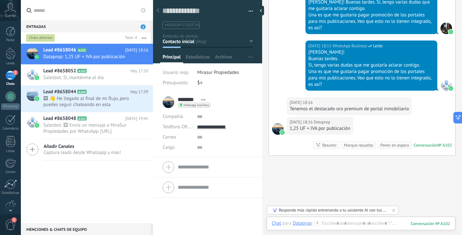
click at [338, 220] on div "Chat Correo Nota Tarea Chat para Dataprop : 102 Enviar Cancelar Rastrear clics …" at bounding box center [361, 227] width 189 height 23
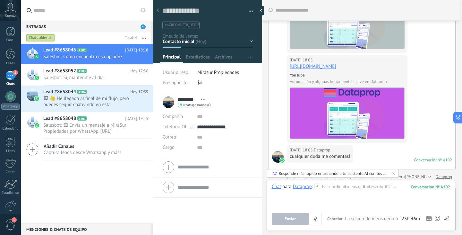
scroll to position [143, 0]
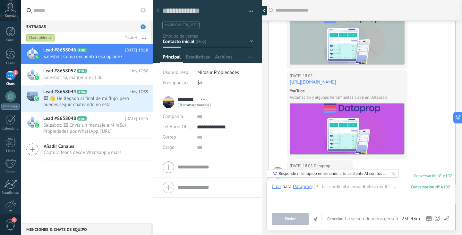
click at [261, 11] on div at bounding box center [263, 11] width 10 height 10
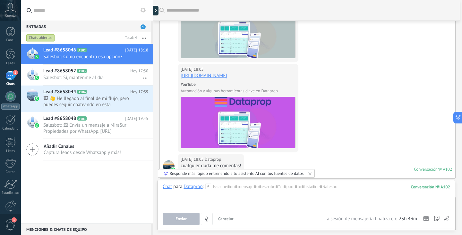
click at [11, 77] on div "1" at bounding box center [10, 75] width 10 height 9
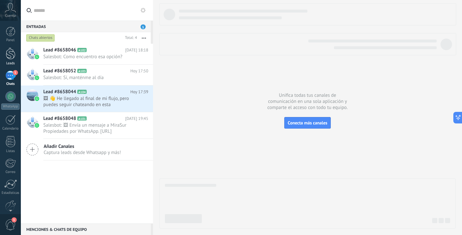
click at [5, 50] on link "Leads" at bounding box center [10, 56] width 21 height 18
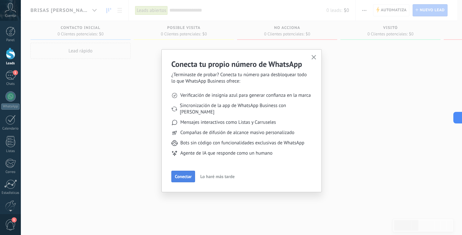
click at [190, 170] on button "Conectar" at bounding box center [183, 176] width 24 height 12
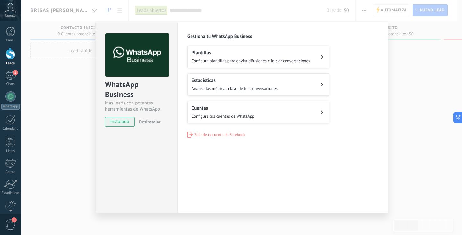
click at [309, 60] on span "Configura plantillas para enviar difusiones e iniciar conversaciones" at bounding box center [251, 60] width 119 height 5
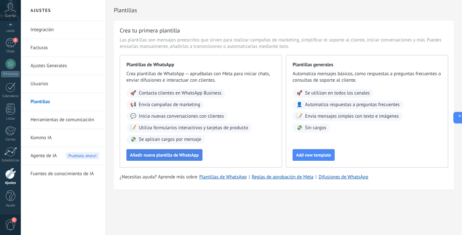
click at [188, 150] on button "Añadir nueva plantilla de WhatsApp" at bounding box center [164, 155] width 76 height 12
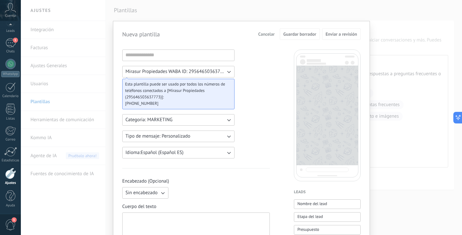
click at [196, 71] on span "Mirasur Propiedades WABA ID: 295646503637773" at bounding box center [175, 71] width 100 height 6
click at [201, 53] on input at bounding box center [179, 55] width 112 height 10
drag, startPoint x: 179, startPoint y: 56, endPoint x: 166, endPoint y: 57, distance: 12.5
click at [167, 57] on input at bounding box center [179, 55] width 112 height 10
drag, startPoint x: 165, startPoint y: 56, endPoint x: 161, endPoint y: 34, distance: 22.4
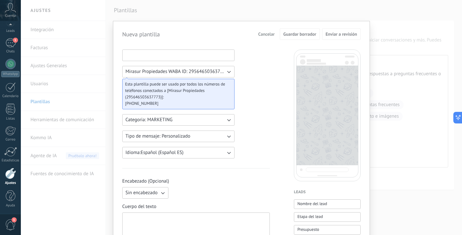
click at [158, 56] on input at bounding box center [179, 55] width 112 height 10
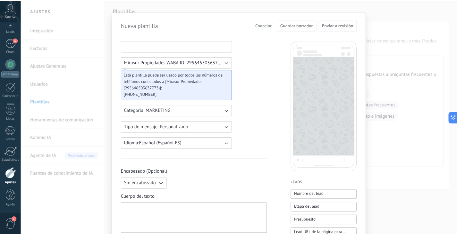
scroll to position [0, 0]
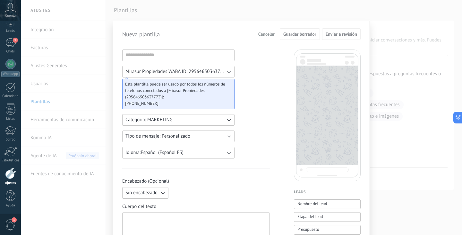
click at [323, 14] on div "Nueva plantilla Cancelar Guardar borrador Enviar a revisión Mirasur Propiedades…" at bounding box center [241, 117] width 441 height 235
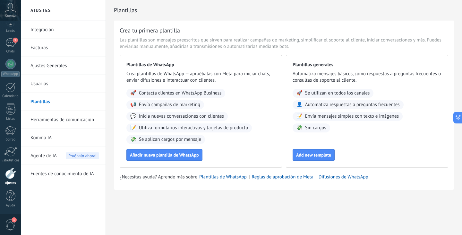
drag, startPoint x: 242, startPoint y: 29, endPoint x: 238, endPoint y: 26, distance: 4.2
click at [238, 26] on div "Crea tu primera plantilla" at bounding box center [284, 30] width 329 height 8
drag, startPoint x: 294, startPoint y: 35, endPoint x: 282, endPoint y: 30, distance: 12.6
drag, startPoint x: 282, startPoint y: 30, endPoint x: 289, endPoint y: 11, distance: 20.1
click at [278, 27] on div "Crea tu primera plantilla" at bounding box center [284, 30] width 329 height 8
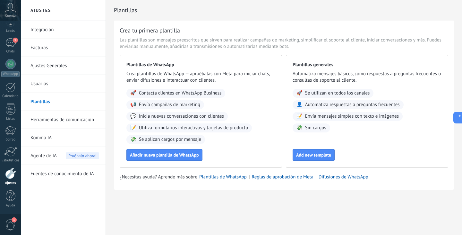
drag, startPoint x: 337, startPoint y: 31, endPoint x: 328, endPoint y: 31, distance: 8.4
drag, startPoint x: 328, startPoint y: 31, endPoint x: 332, endPoint y: 5, distance: 25.9
click at [315, 31] on div "Crea tu primera plantilla" at bounding box center [284, 30] width 329 height 8
drag, startPoint x: 297, startPoint y: 28, endPoint x: 292, endPoint y: 28, distance: 4.5
drag, startPoint x: 292, startPoint y: 28, endPoint x: 282, endPoint y: 28, distance: 9.9
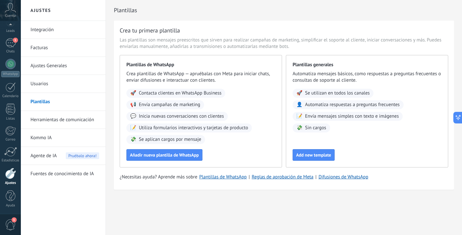
click at [287, 28] on div "Crea tu primera plantilla" at bounding box center [284, 30] width 329 height 8
click at [54, 31] on link "Integración" at bounding box center [64, 30] width 69 height 18
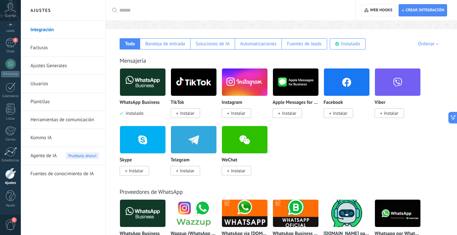
scroll to position [32, 0]
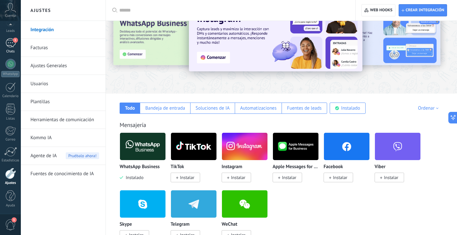
click at [8, 39] on div "1" at bounding box center [10, 42] width 10 height 9
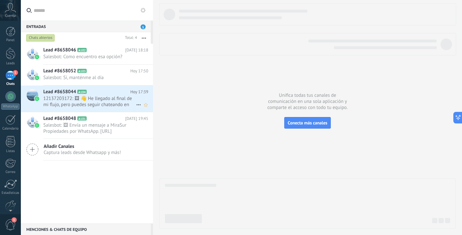
click at [105, 98] on span "12137203172: 🖼 👋 He llegado al final de mi flujo, pero puedes seguir chateando …" at bounding box center [89, 101] width 93 height 12
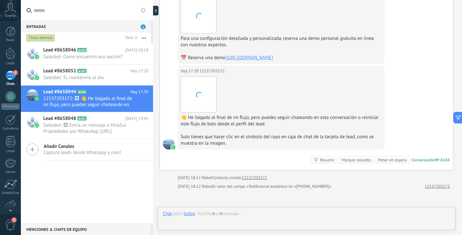
scroll to position [356, 0]
click at [173, 59] on div "[DATE] 17:39 12137203172 Descargar Para una configuración detallada y personali…" at bounding box center [308, 26] width 296 height 79
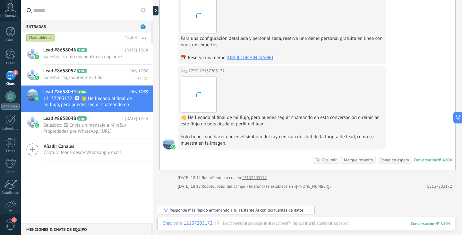
click at [65, 73] on span "Lead #8658052" at bounding box center [59, 71] width 33 height 6
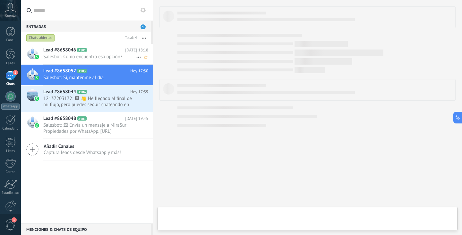
click at [68, 57] on span "Salesbot: Como encuentro esa opción?" at bounding box center [89, 57] width 93 height 6
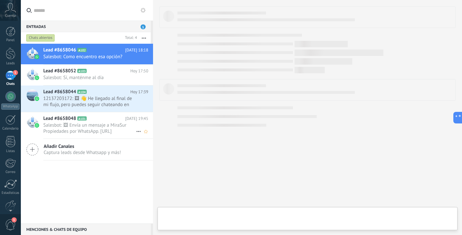
click at [81, 126] on span "Salesbot: 🖼 Envía un mensaje a MiraSur Propiedades por WhatsApp. [URL][DOMAIN_N…" at bounding box center [89, 128] width 93 height 12
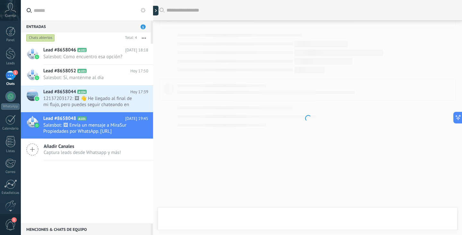
click at [85, 157] on div "Añadir Canales Captura leads desde Whatsapp y más!" at bounding box center [87, 150] width 132 height 22
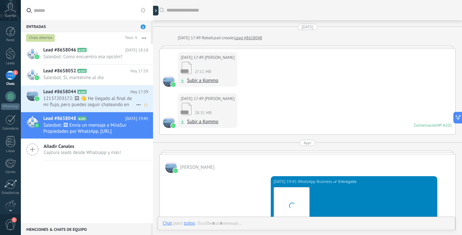
scroll to position [87, 0]
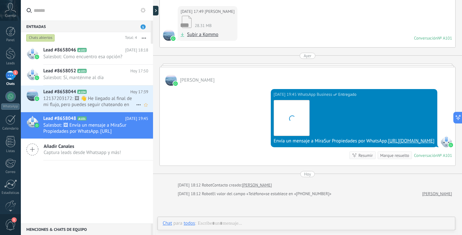
click at [103, 100] on span "12137203172: 🖼 👋 He llegado al final de mi flujo, pero puedes seguir chateando …" at bounding box center [89, 101] width 93 height 12
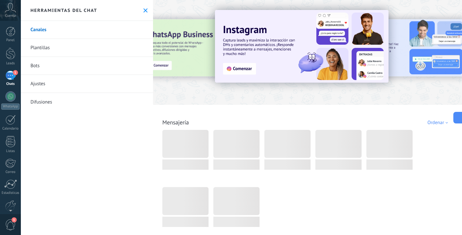
scroll to position [356, 0]
click at [143, 10] on button at bounding box center [145, 10] width 5 height 5
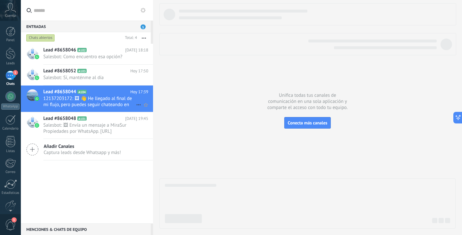
click at [98, 89] on h2 "Lead #8658044 A104" at bounding box center [86, 92] width 87 height 6
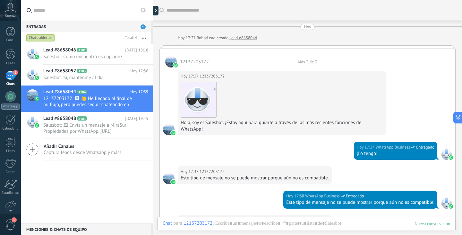
scroll to position [326, 0]
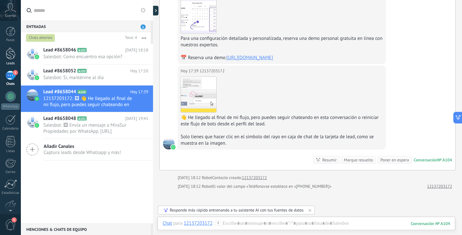
click at [13, 61] on link "Leads" at bounding box center [10, 56] width 21 height 18
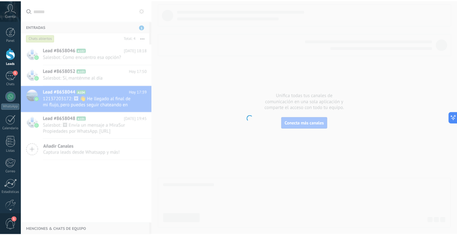
scroll to position [341, 0]
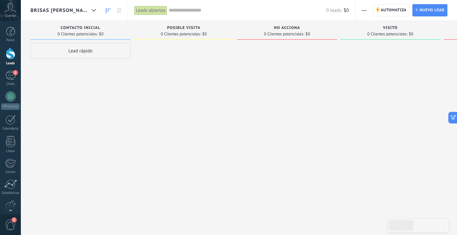
click at [11, 26] on div "Panel Leads 1 Chats WhatsApp Clientes" at bounding box center [21, 117] width 42 height 193
click at [11, 29] on div at bounding box center [11, 32] width 10 height 10
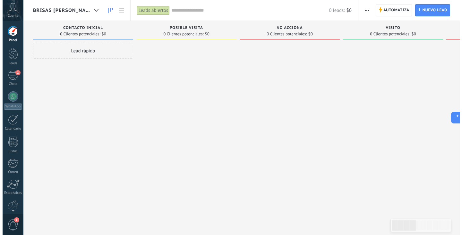
scroll to position [356, 0]
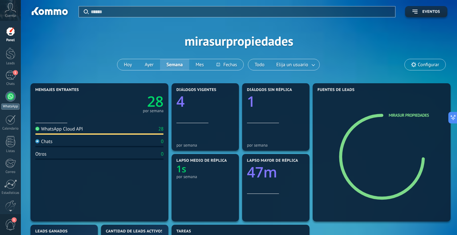
click at [8, 92] on div at bounding box center [10, 96] width 10 height 10
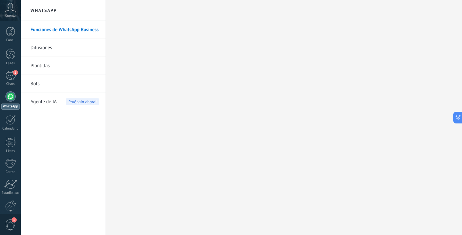
click at [73, 49] on link "Difusiones" at bounding box center [64, 48] width 69 height 18
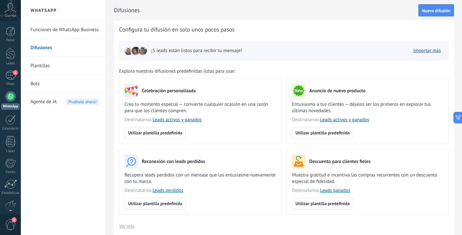
drag, startPoint x: 203, startPoint y: 53, endPoint x: 115, endPoint y: 32, distance: 90.4
drag, startPoint x: 115, startPoint y: 32, endPoint x: 123, endPoint y: 12, distance: 22.2
drag, startPoint x: 123, startPoint y: 12, endPoint x: 125, endPoint y: 5, distance: 7.1
click at [123, 12] on h2 "Difusiones" at bounding box center [266, 10] width 305 height 13
drag, startPoint x: 311, startPoint y: 32, endPoint x: 294, endPoint y: 28, distance: 17.3
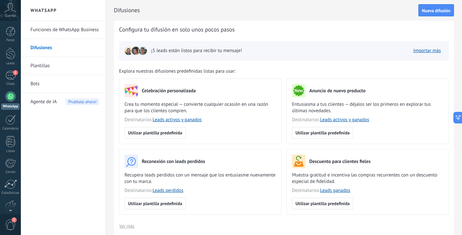
click at [294, 28] on div "Configura tu difusión en solo unos pocos pasos ¡5 leads están listos para recib…" at bounding box center [284, 137] width 340 height 233
click at [47, 82] on link "Bots" at bounding box center [64, 84] width 69 height 18
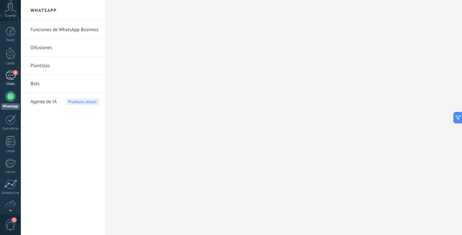
click at [9, 72] on div "1" at bounding box center [10, 75] width 10 height 9
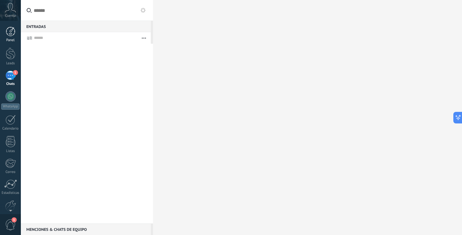
click at [11, 39] on div "Panel" at bounding box center [10, 40] width 19 height 4
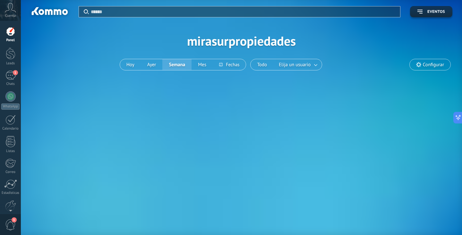
drag, startPoint x: 198, startPoint y: 88, endPoint x: 186, endPoint y: 41, distance: 47.9
drag, startPoint x: 186, startPoint y: 41, endPoint x: 177, endPoint y: 34, distance: 12.1
click at [177, 34] on div "Aplicar Eventos mirasurpropiedades [DATE] [DATE] Semana Mes Todo Elija un usuar…" at bounding box center [241, 41] width 422 height 82
click at [12, 13] on div "Cuenta" at bounding box center [10, 10] width 21 height 21
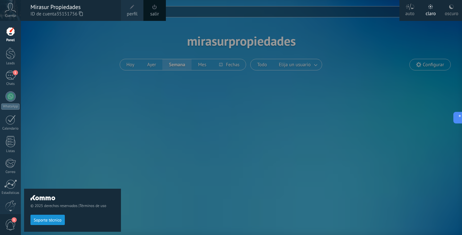
click at [136, 9] on link "perfil" at bounding box center [132, 10] width 22 height 21
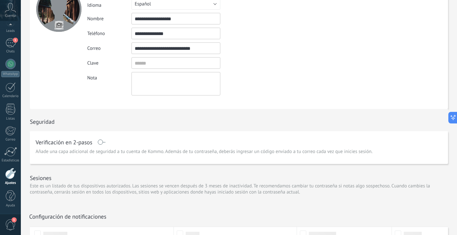
scroll to position [43, 0]
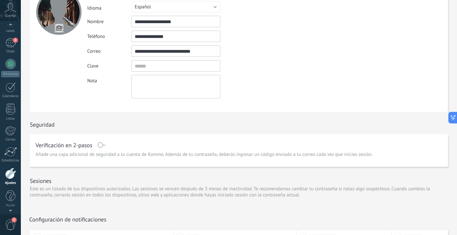
click at [13, 28] on div at bounding box center [10, 26] width 21 height 10
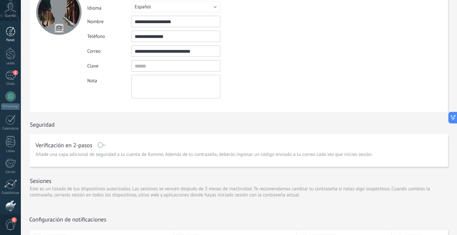
click at [11, 34] on div at bounding box center [11, 32] width 10 height 10
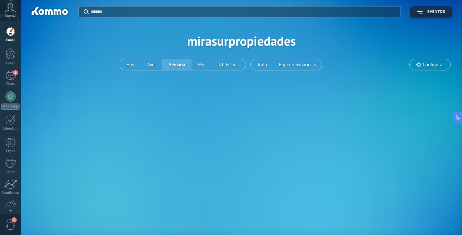
click at [19, 13] on div "Cuenta" at bounding box center [10, 10] width 21 height 21
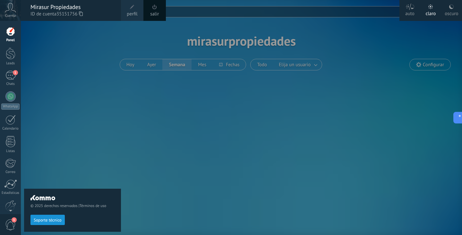
click at [42, 8] on div "Mirasur Propiedades" at bounding box center [72, 7] width 84 height 7
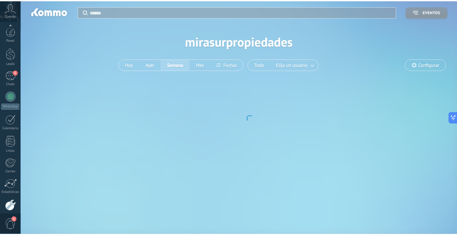
scroll to position [32, 0]
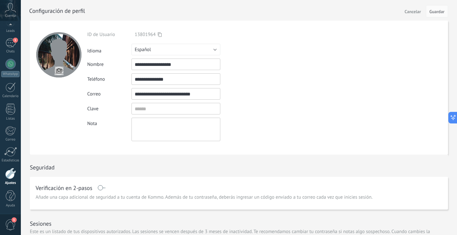
click at [55, 72] on input "file" at bounding box center [59, 70] width 9 height 9
type input "**********"
drag, startPoint x: 280, startPoint y: 56, endPoint x: 268, endPoint y: 39, distance: 19.8
drag, startPoint x: 268, startPoint y: 39, endPoint x: 260, endPoint y: 37, distance: 8.1
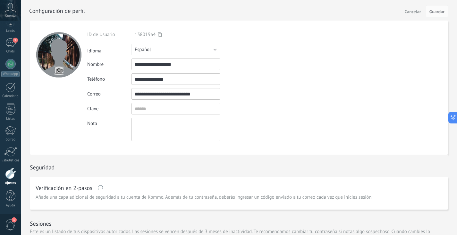
click at [260, 37] on div "ID de Usuario 13801964" at bounding box center [190, 34] width 207 height 6
click at [59, 71] on input "file" at bounding box center [59, 70] width 9 height 9
drag, startPoint x: 325, startPoint y: 62, endPoint x: 314, endPoint y: 56, distance: 12.4
click at [314, 56] on form "**********" at bounding box center [239, 88] width 418 height 134
click at [445, 13] on button "Guardar" at bounding box center [437, 11] width 22 height 12
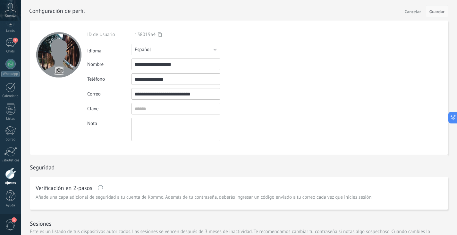
click at [439, 10] on span "Guardar" at bounding box center [437, 11] width 15 height 4
click at [249, 69] on div "**********" at bounding box center [190, 85] width 207 height 109
drag, startPoint x: 268, startPoint y: 45, endPoint x: 231, endPoint y: 37, distance: 37.8
click at [267, 45] on div "Idioma Русский English Español Português [GEOGRAPHIC_DATA] Türkçe Español" at bounding box center [190, 50] width 207 height 12
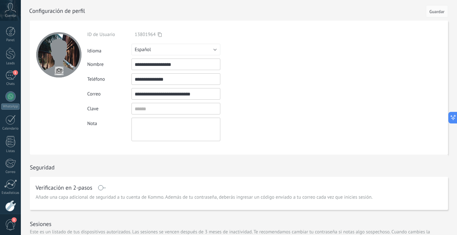
scroll to position [356, 0]
click at [57, 67] on input "file" at bounding box center [59, 70] width 9 height 9
type input "**********"
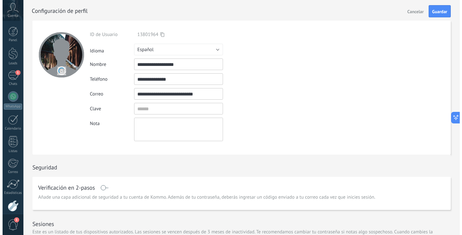
scroll to position [0, 0]
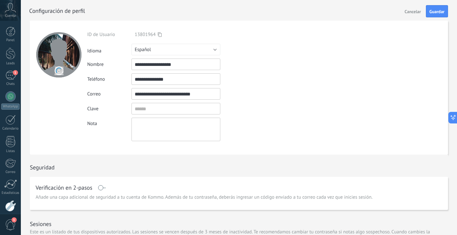
click at [42, 56] on div at bounding box center [58, 54] width 45 height 45
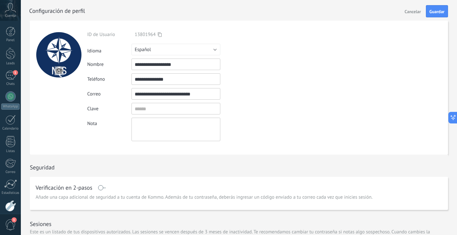
drag, startPoint x: 295, startPoint y: 33, endPoint x: 294, endPoint y: 30, distance: 4.2
click at [289, 33] on div "ID de Usuario 13801964" at bounding box center [190, 34] width 207 height 6
click at [438, 12] on span "Guardar" at bounding box center [437, 11] width 15 height 4
click at [440, 10] on div "Guardar" at bounding box center [437, 11] width 15 height 4
click at [12, 13] on div "Cuenta" at bounding box center [10, 10] width 21 height 21
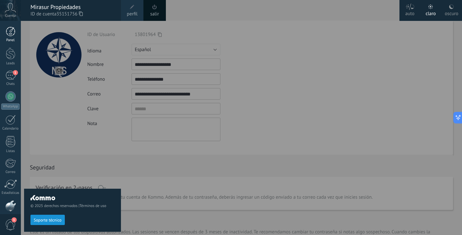
click at [9, 36] on div at bounding box center [11, 32] width 10 height 10
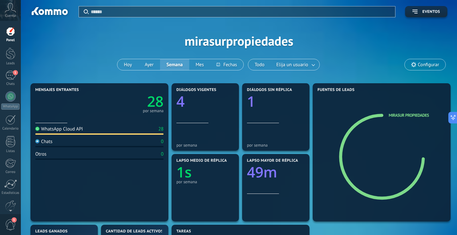
drag, startPoint x: 197, startPoint y: 29, endPoint x: 198, endPoint y: 17, distance: 11.6
click at [191, 28] on div "Aplicar Eventos mirasurpropiedades [DATE] [DATE] Semana Mes Todo Elija un usuar…" at bounding box center [238, 41] width 417 height 82
drag, startPoint x: 200, startPoint y: 27, endPoint x: 186, endPoint y: 2, distance: 28.9
click at [180, 29] on div "Aplicar Eventos mirasurpropiedades [DATE] [DATE] Semana Mes Todo Elija un usuar…" at bounding box center [238, 41] width 417 height 82
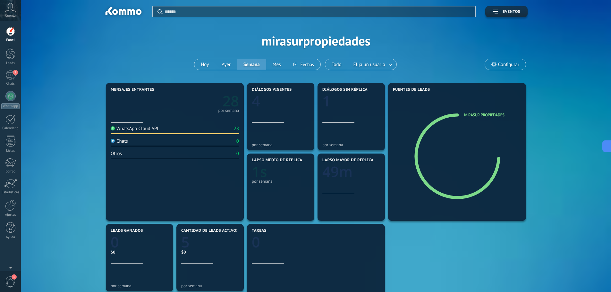
scroll to position [111, 0]
